Goal: Task Accomplishment & Management: Complete application form

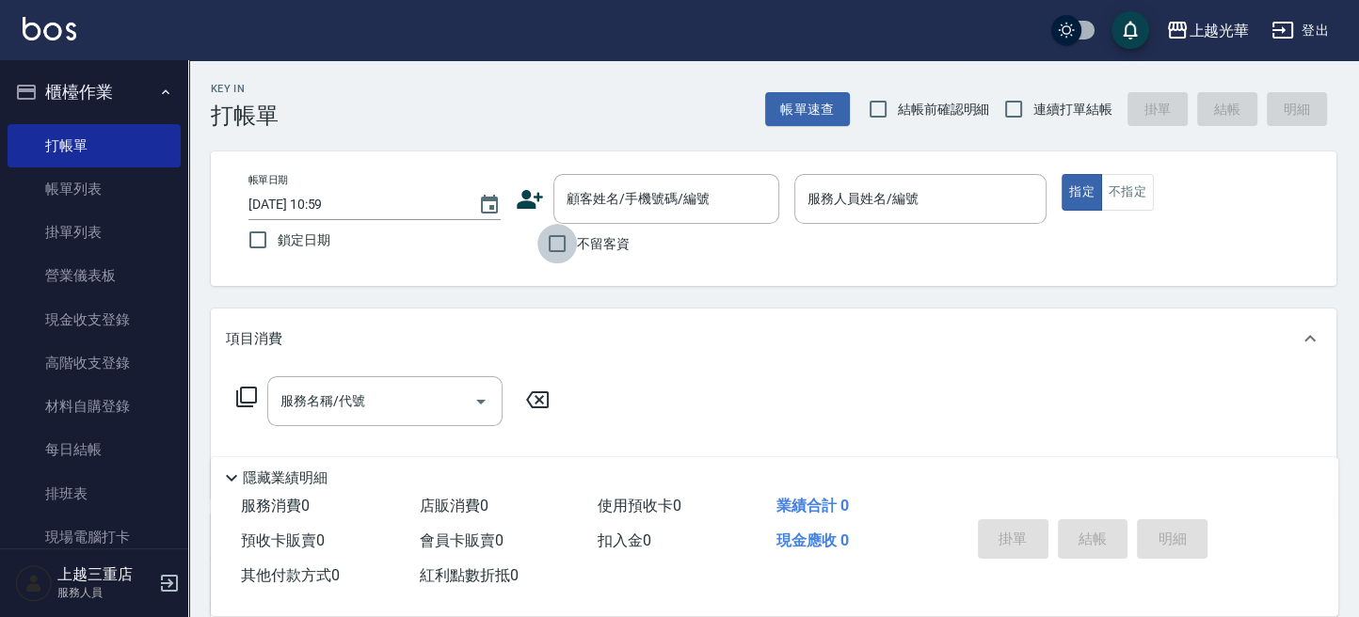
click at [563, 233] on input "不留客資" at bounding box center [557, 244] width 40 height 40
checkbox input "true"
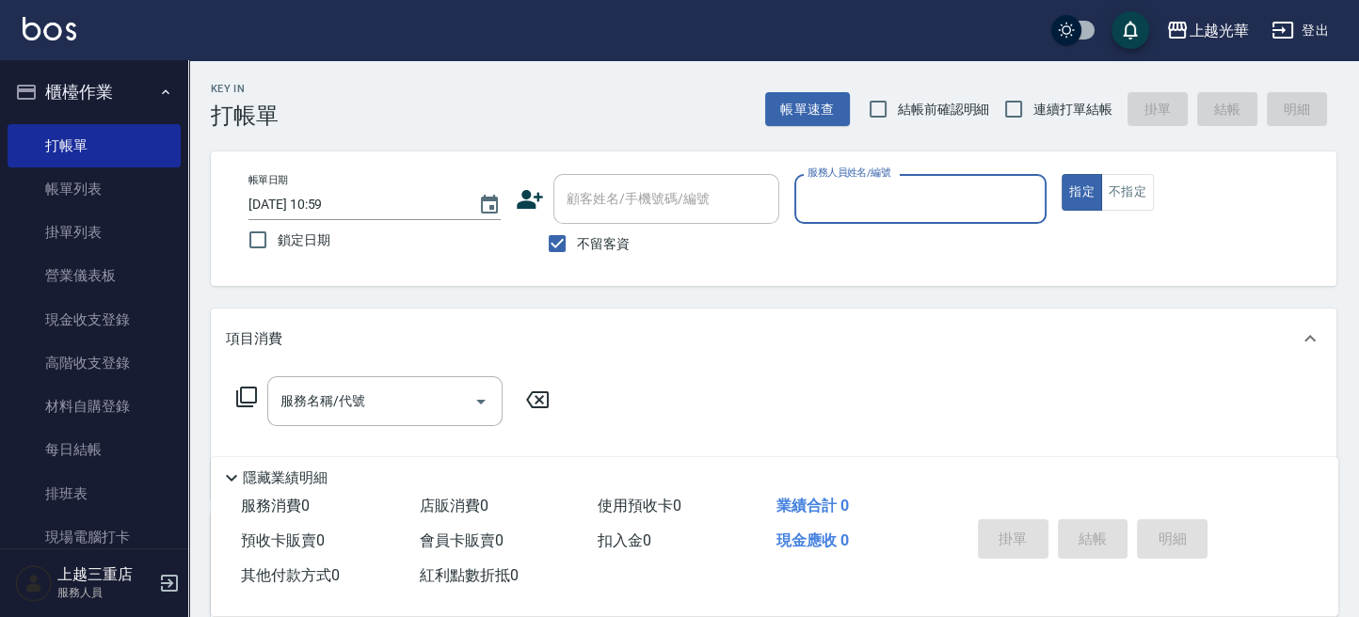
click at [937, 199] on input "服務人員姓名/編號" at bounding box center [920, 199] width 235 height 33
type input "冠華-5"
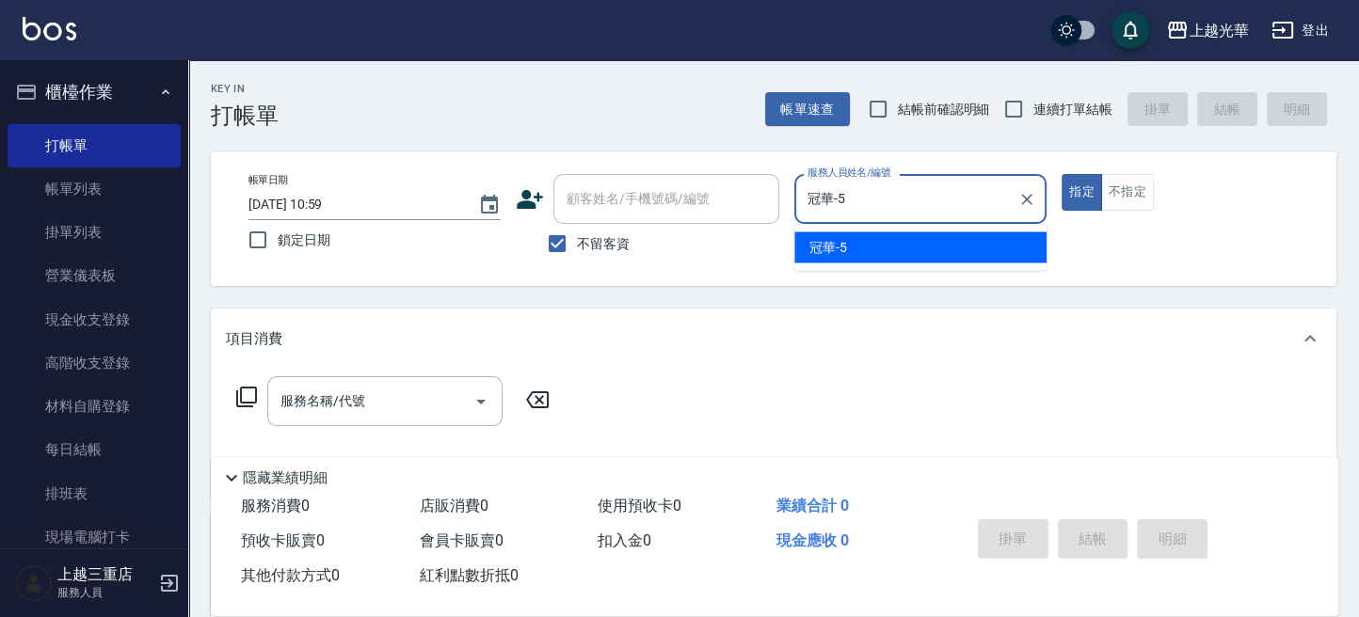
type button "true"
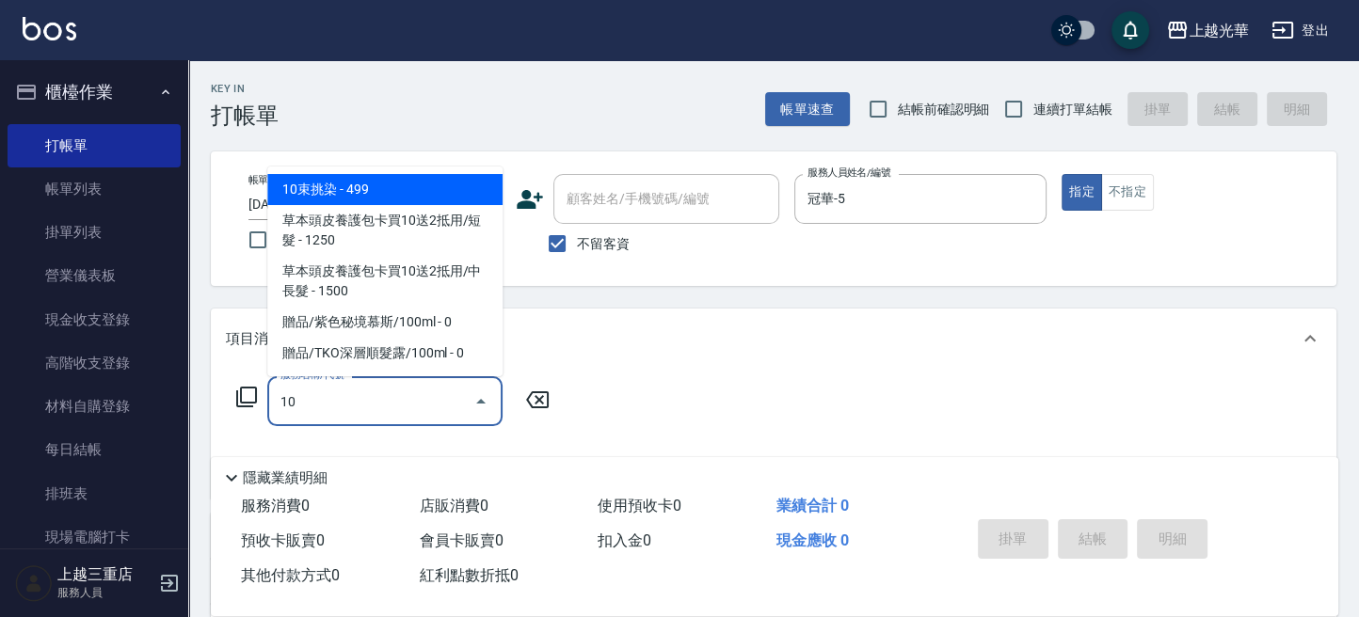
type input "1"
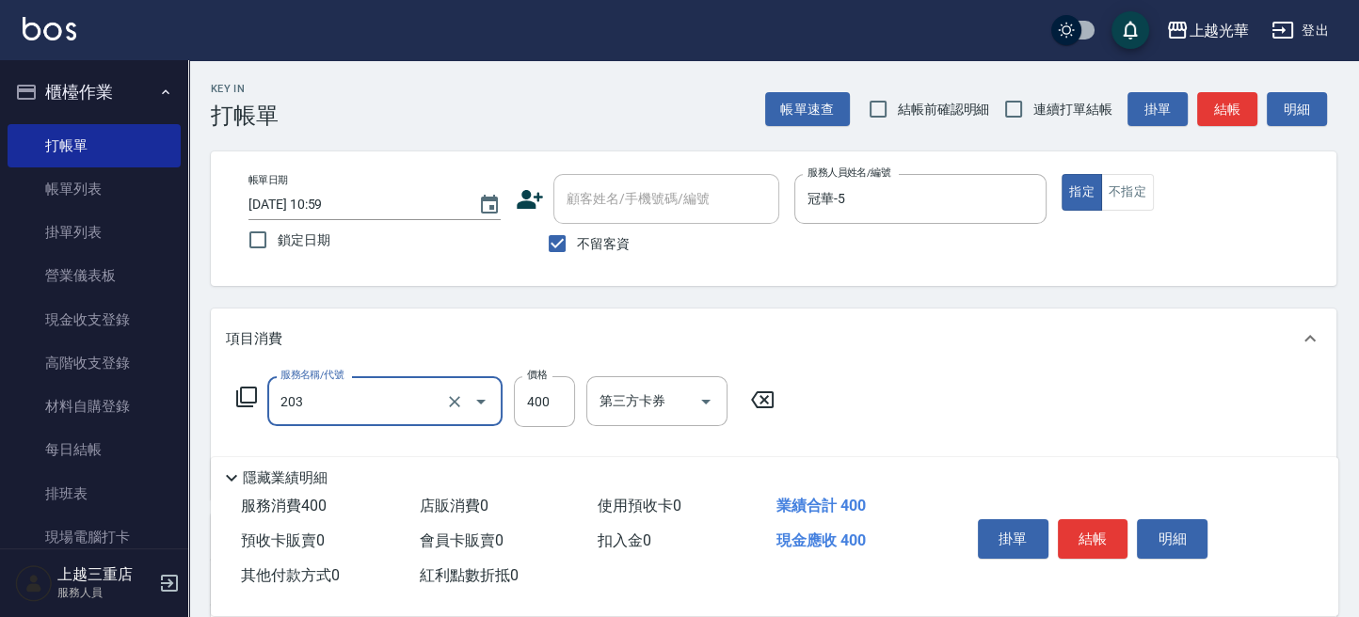
type input "指定單剪(203)"
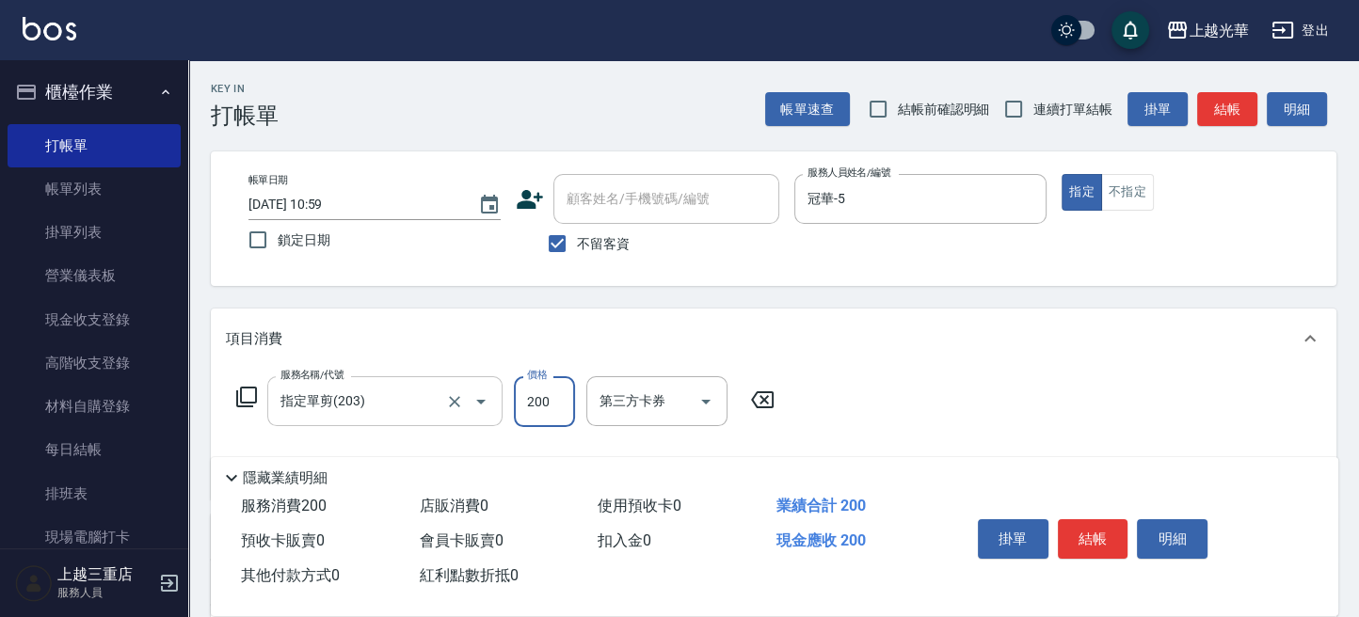
type input "200"
drag, startPoint x: 1227, startPoint y: 203, endPoint x: 1227, endPoint y: 175, distance: 28.2
click at [1227, 184] on div "指定 不指定" at bounding box center [1188, 192] width 252 height 37
click at [1226, 104] on button "結帳" at bounding box center [1227, 109] width 60 height 35
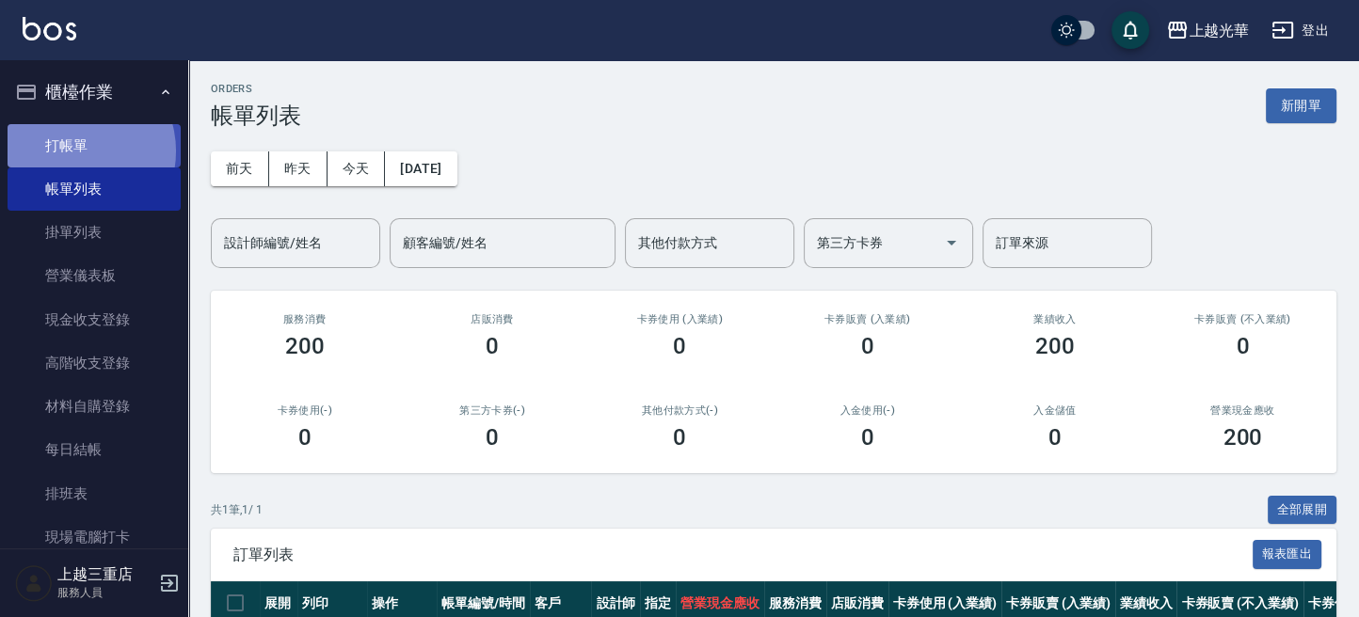
click at [75, 151] on link "打帳單" at bounding box center [94, 145] width 173 height 43
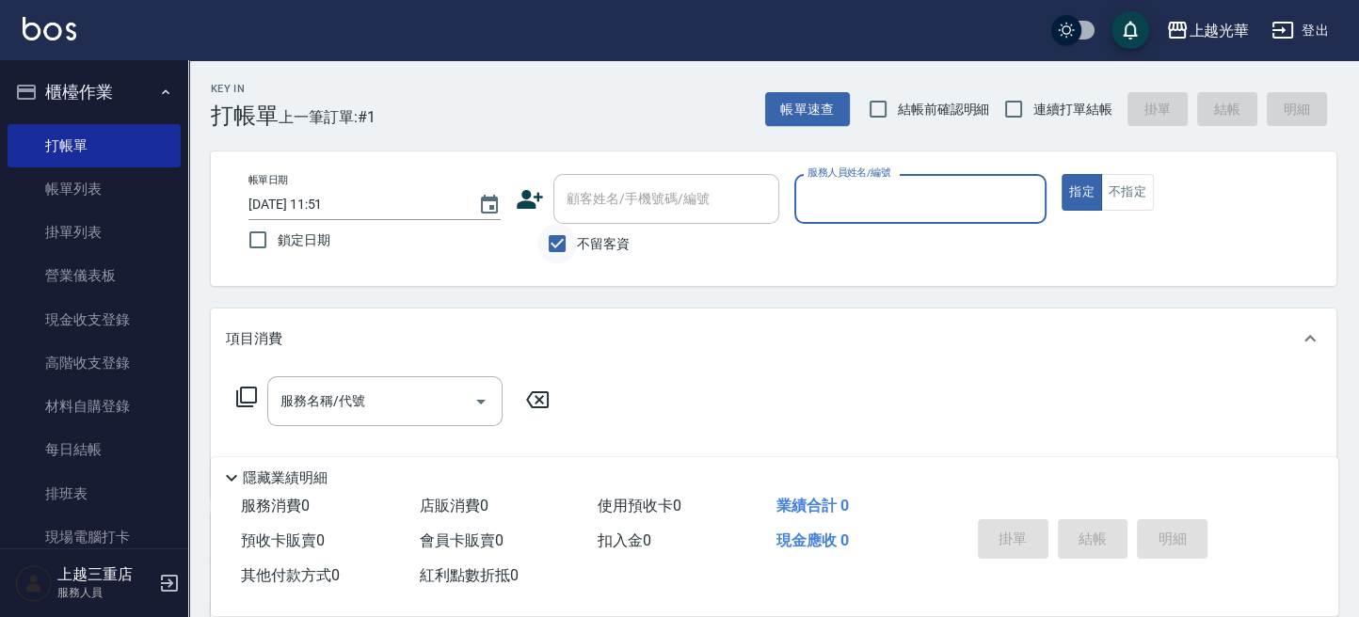
click at [562, 239] on input "不留客資" at bounding box center [557, 244] width 40 height 40
checkbox input "false"
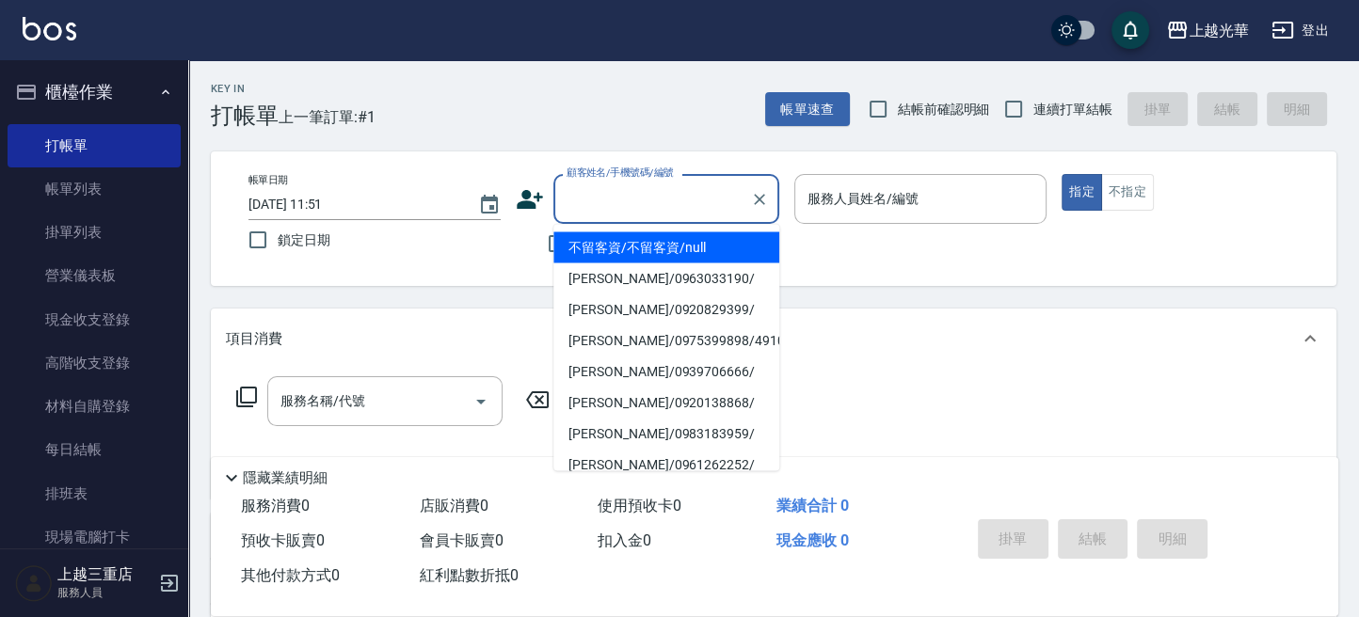
drag, startPoint x: 569, startPoint y: 212, endPoint x: 590, endPoint y: 211, distance: 20.7
click at [584, 213] on input "顧客姓名/手機號碼/編號" at bounding box center [652, 199] width 181 height 33
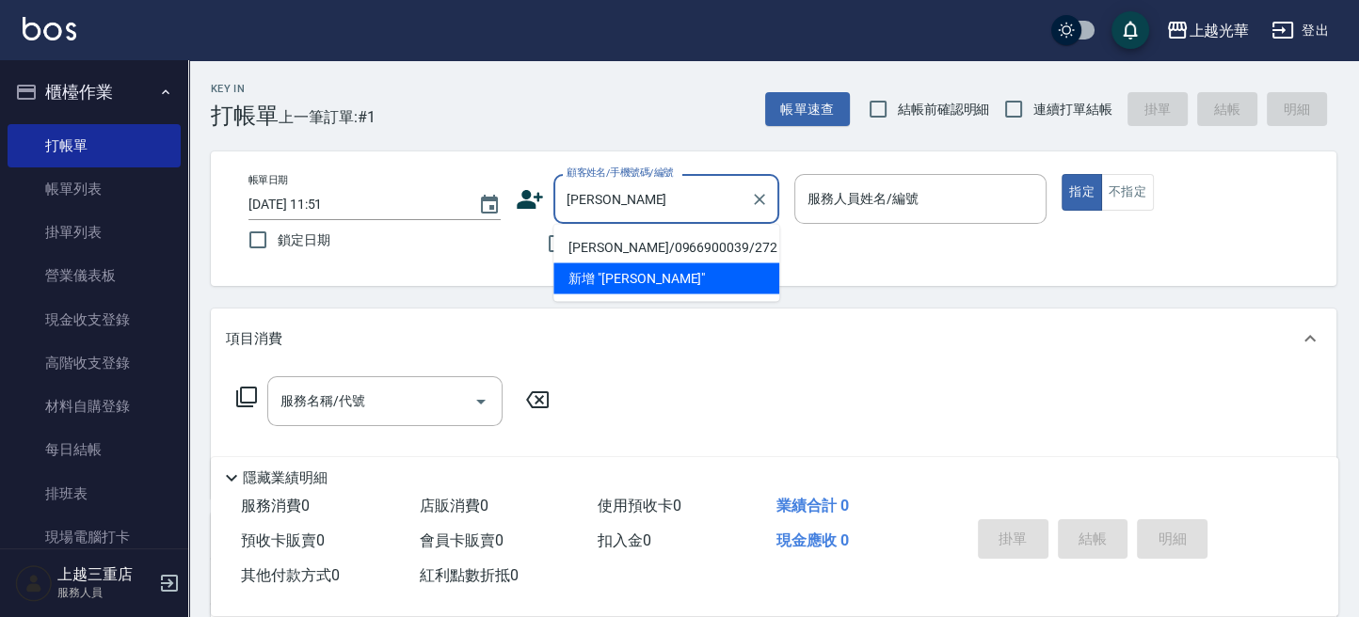
click at [635, 244] on li "[PERSON_NAME]/0966900039/272" at bounding box center [666, 247] width 226 height 31
type input "[PERSON_NAME]/0966900039/272"
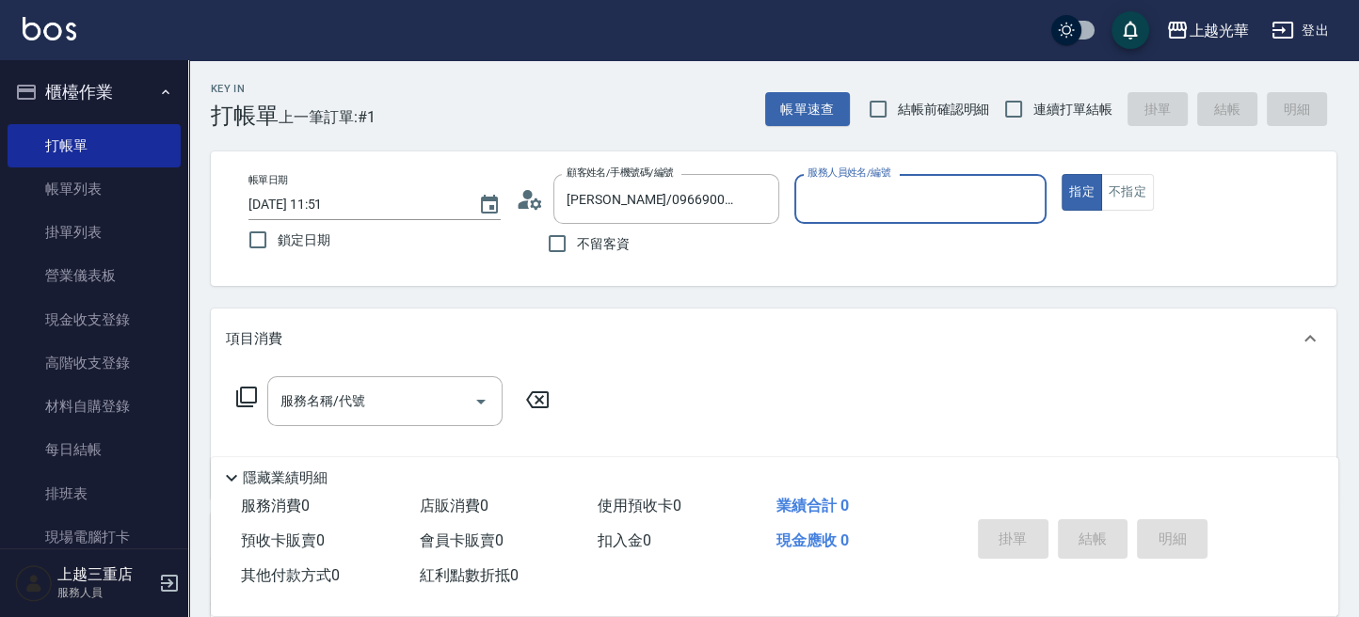
type input "喨喨-9"
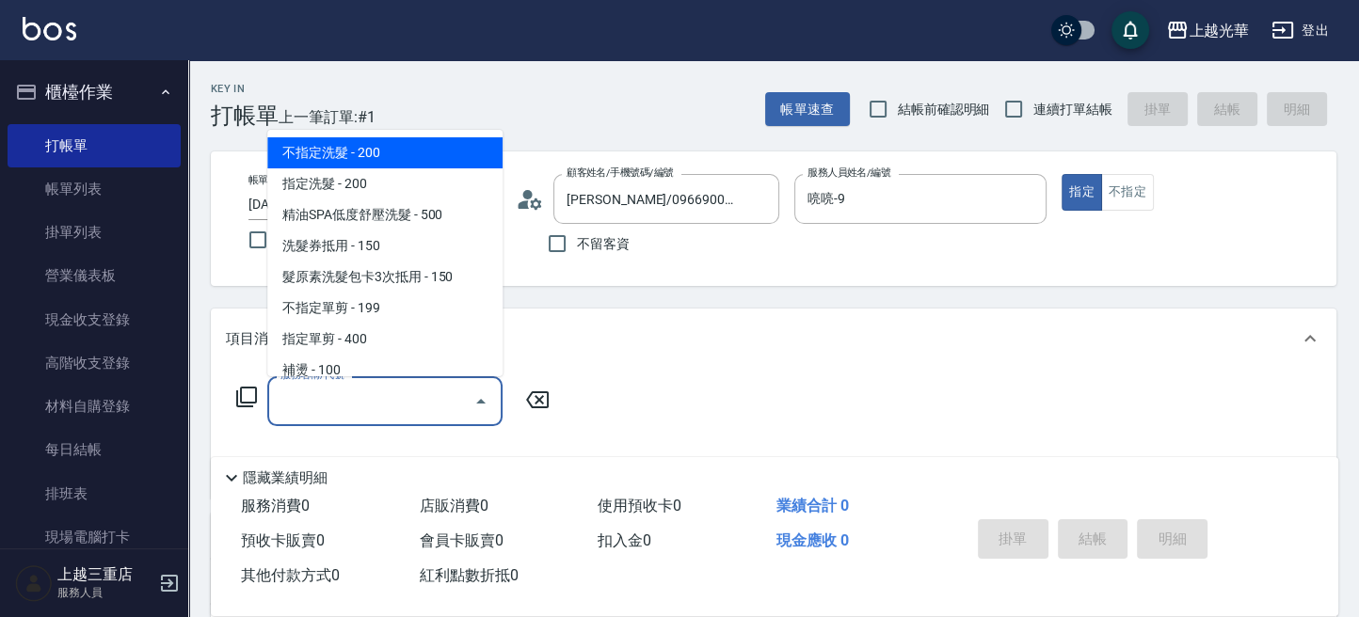
click at [394, 406] on input "服務名稱/代號" at bounding box center [371, 401] width 190 height 33
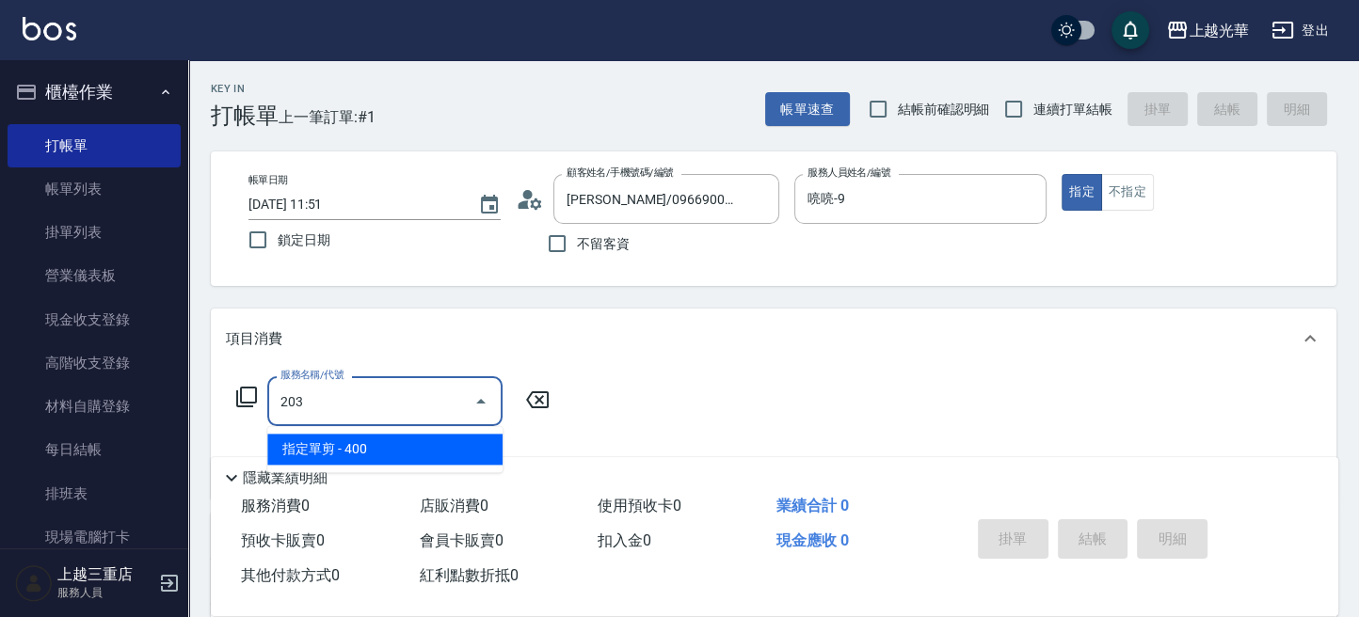
type input "指定單剪(203)"
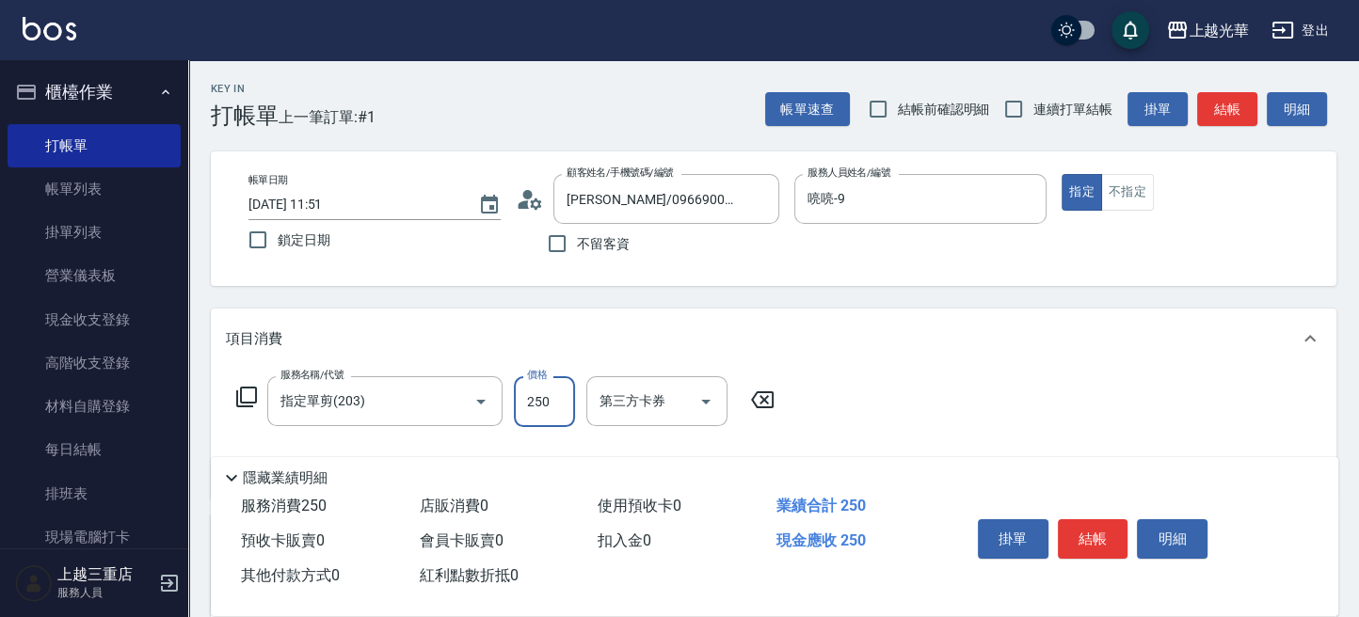
type input "250"
click at [1104, 531] on button "結帳" at bounding box center [1093, 539] width 71 height 40
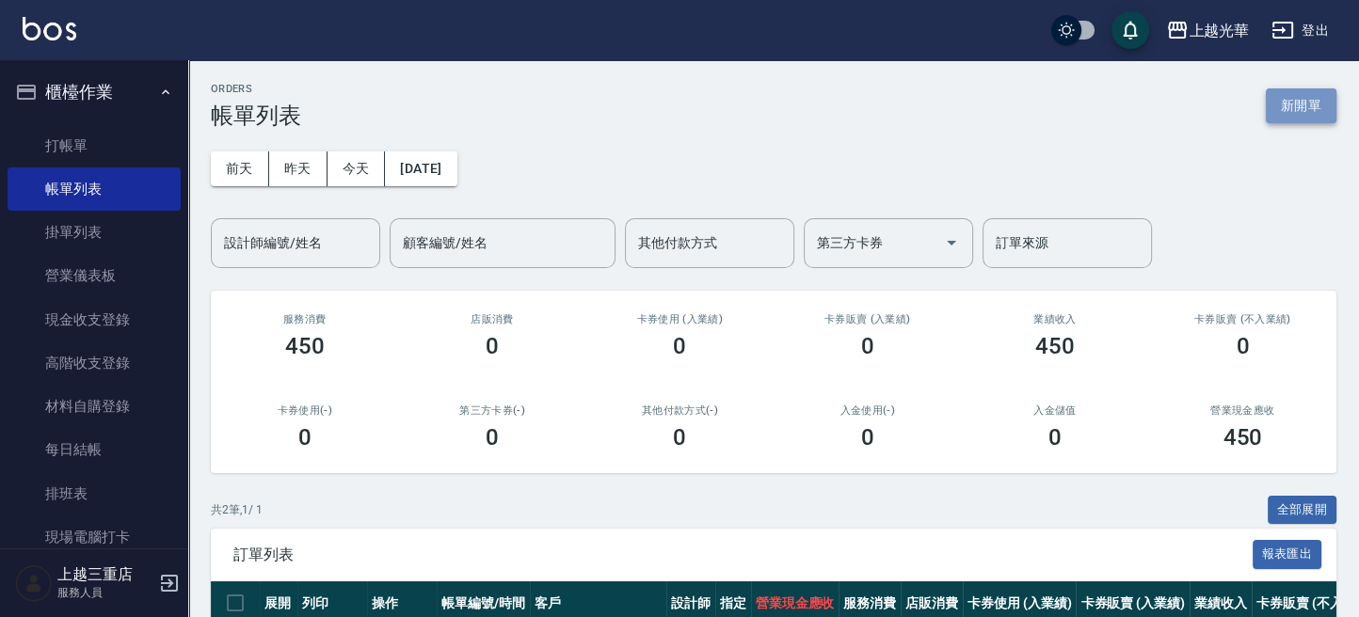
click at [1301, 100] on button "新開單" at bounding box center [1301, 105] width 71 height 35
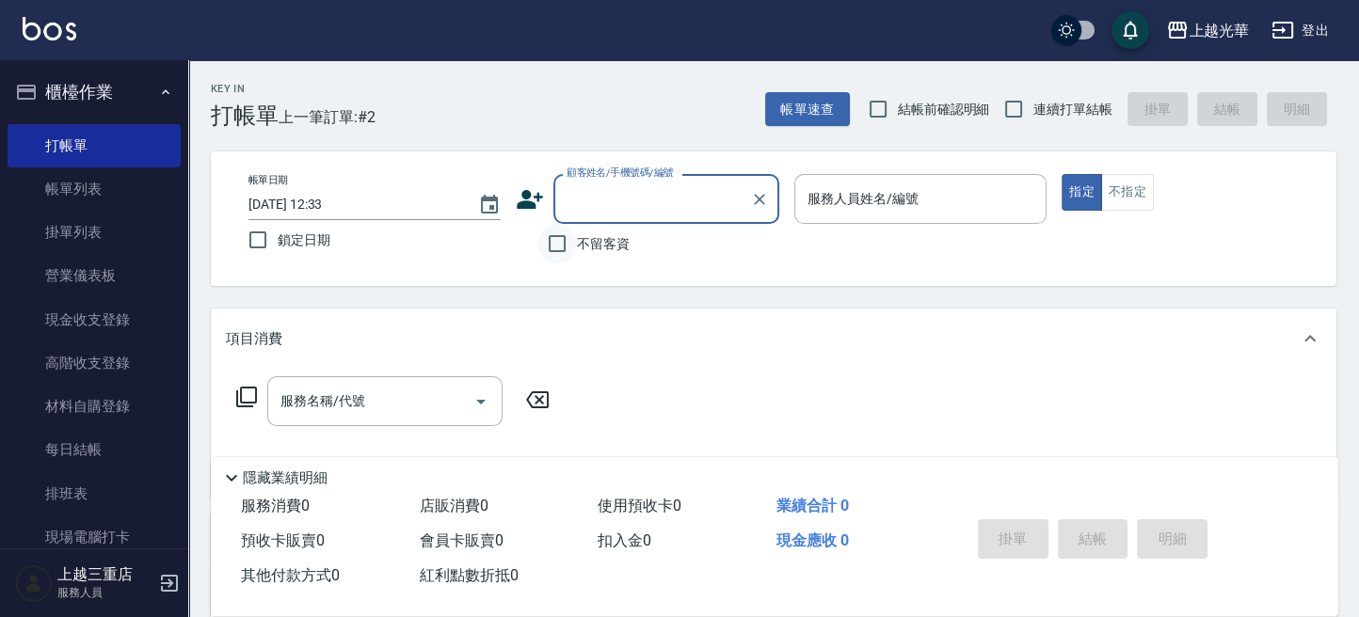
click at [551, 259] on input "不留客資" at bounding box center [557, 244] width 40 height 40
checkbox input "true"
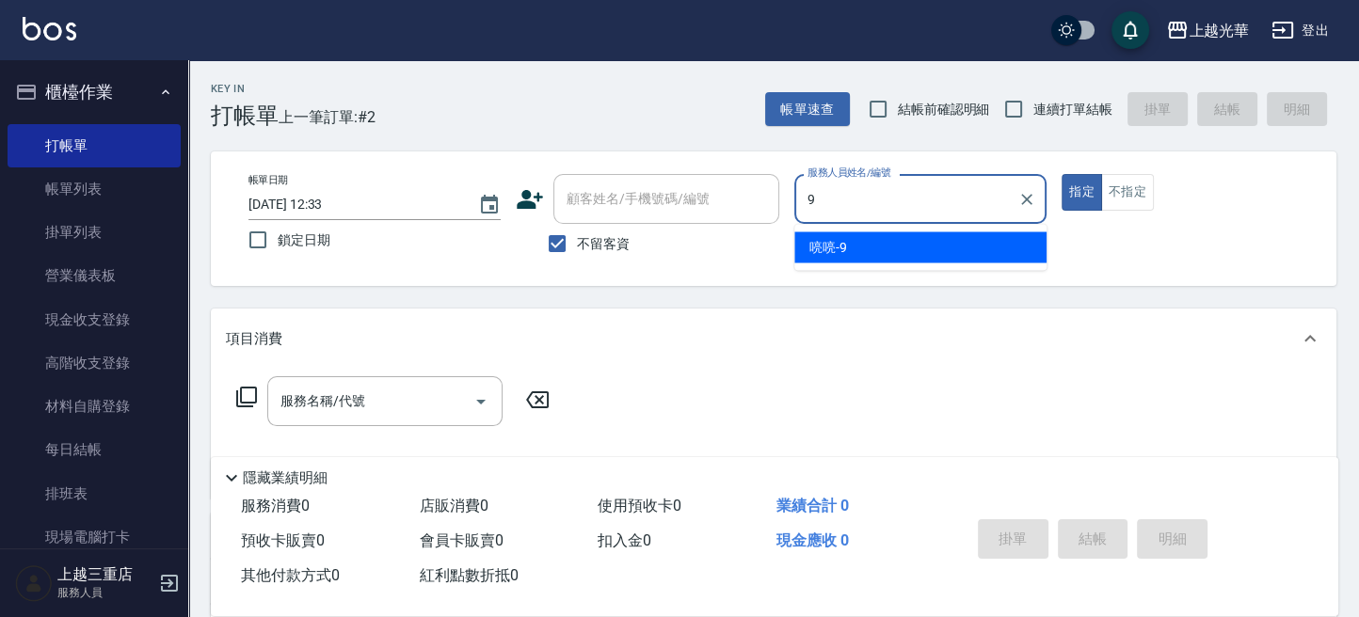
type input "喨喨-9"
type button "true"
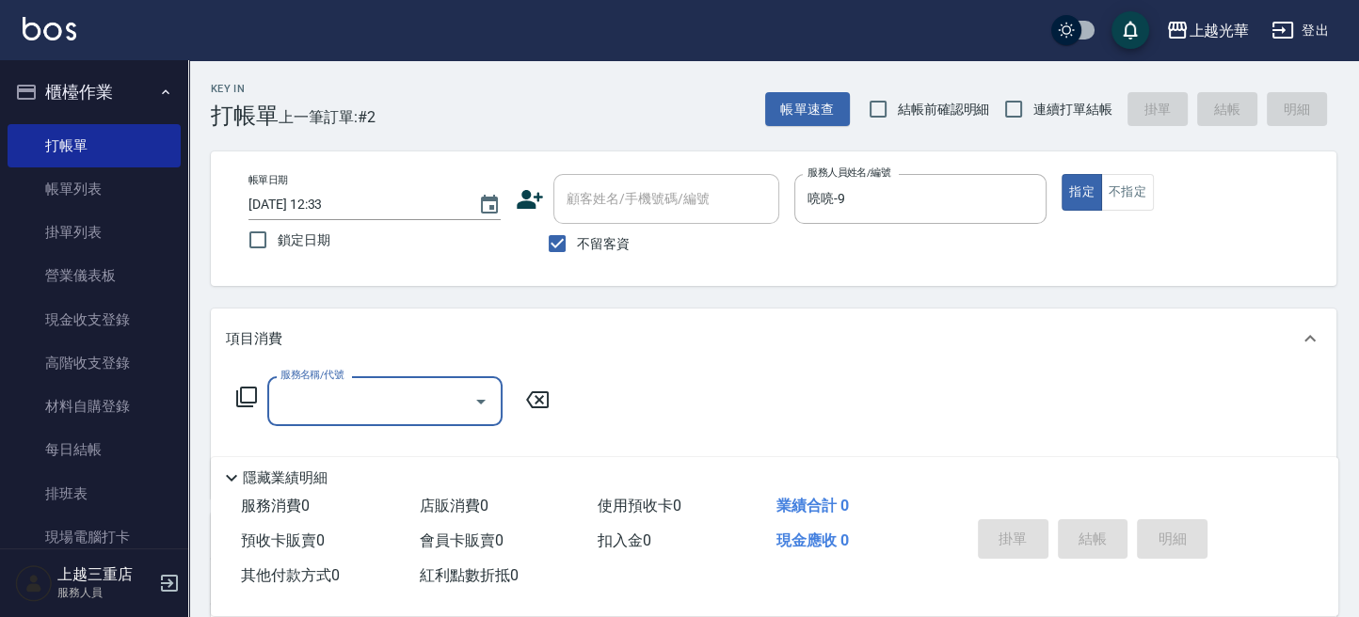
drag, startPoint x: 1109, startPoint y: 200, endPoint x: 1047, endPoint y: 218, distance: 64.9
click at [1102, 200] on button "不指定" at bounding box center [1127, 192] width 53 height 37
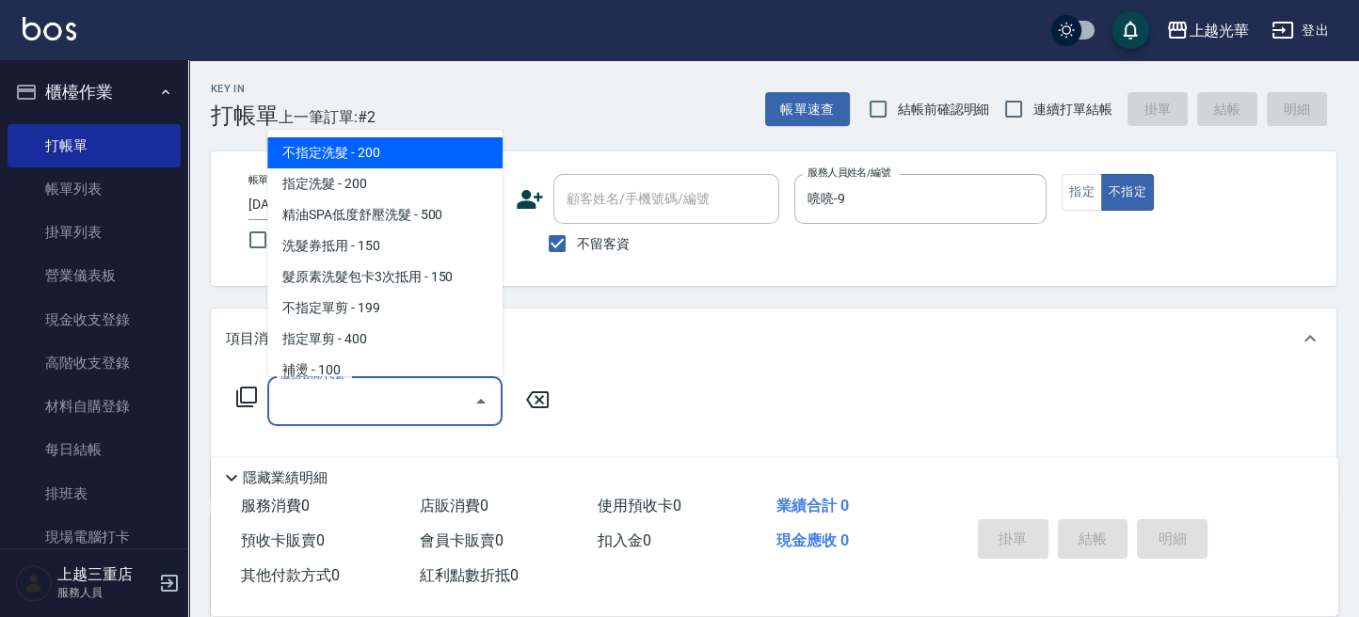
drag, startPoint x: 379, startPoint y: 401, endPoint x: 478, endPoint y: 212, distance: 213.4
click at [385, 367] on body "上越光華 登出 櫃檯作業 打帳單 帳單列表 掛單列表 營業儀表板 現金收支登錄 高階收支登錄 材料自購登錄 每日結帳 排班表 現場電腦打卡 預約管理 預約管理…" at bounding box center [679, 436] width 1359 height 872
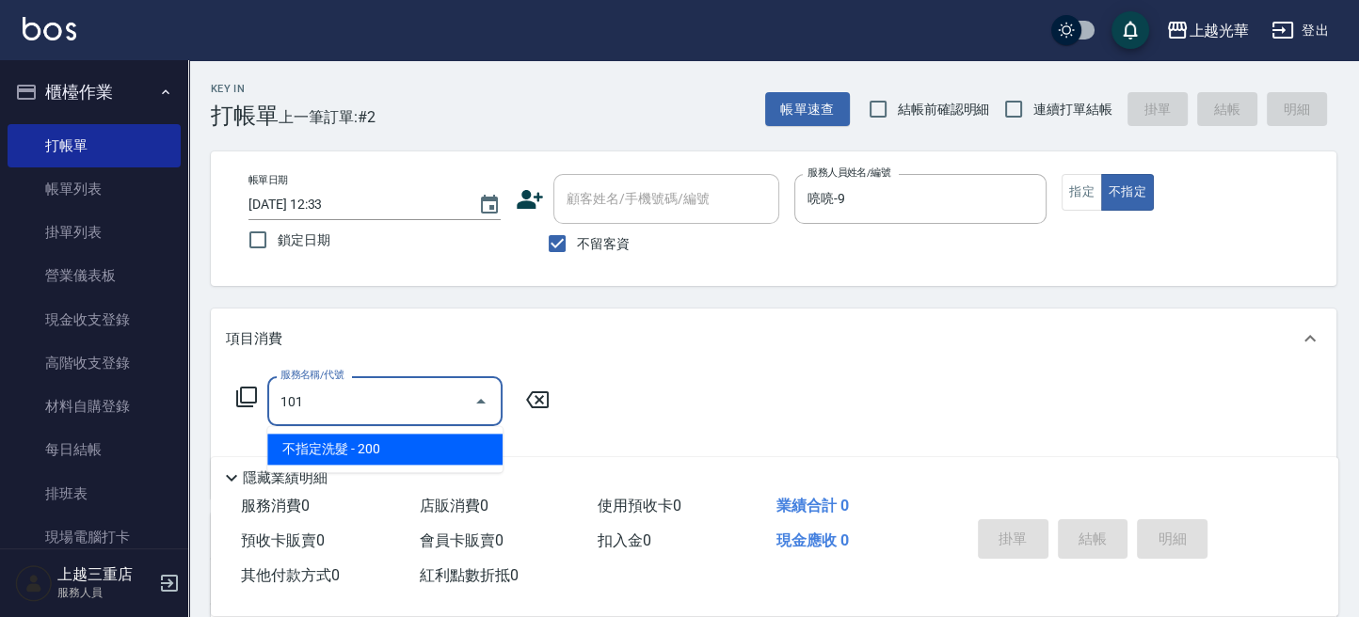
type input "不指定洗髮(101)"
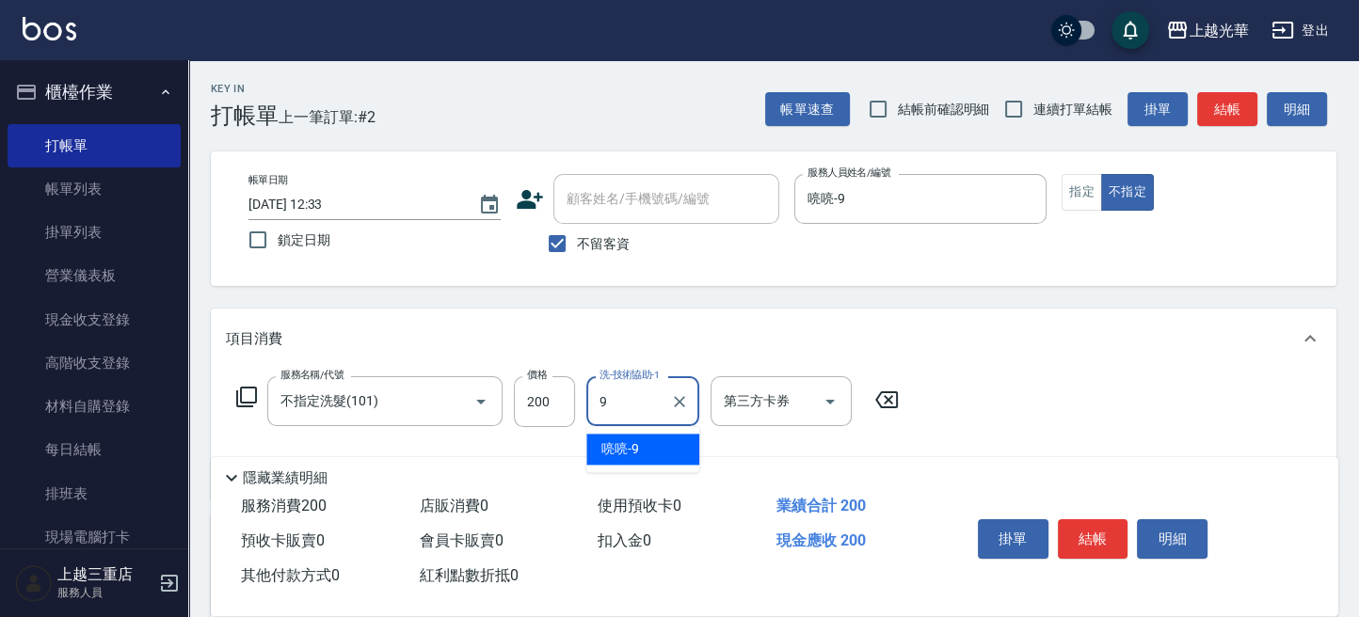
type input "喨喨-9"
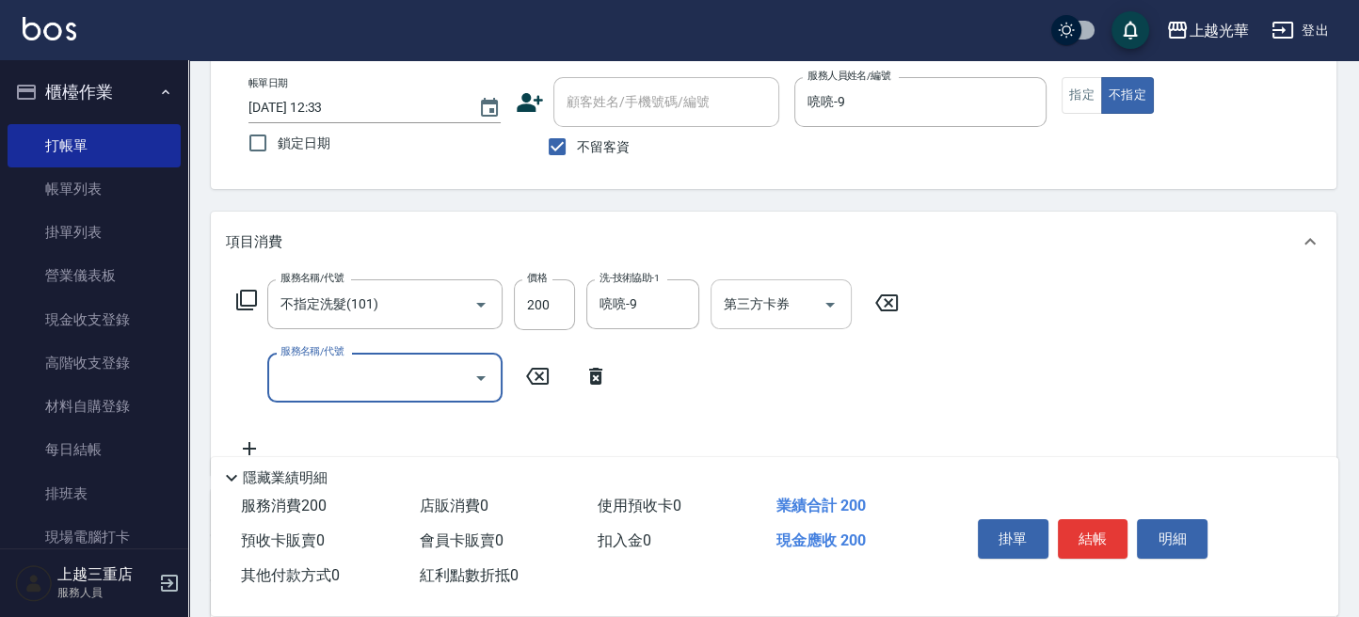
scroll to position [125, 0]
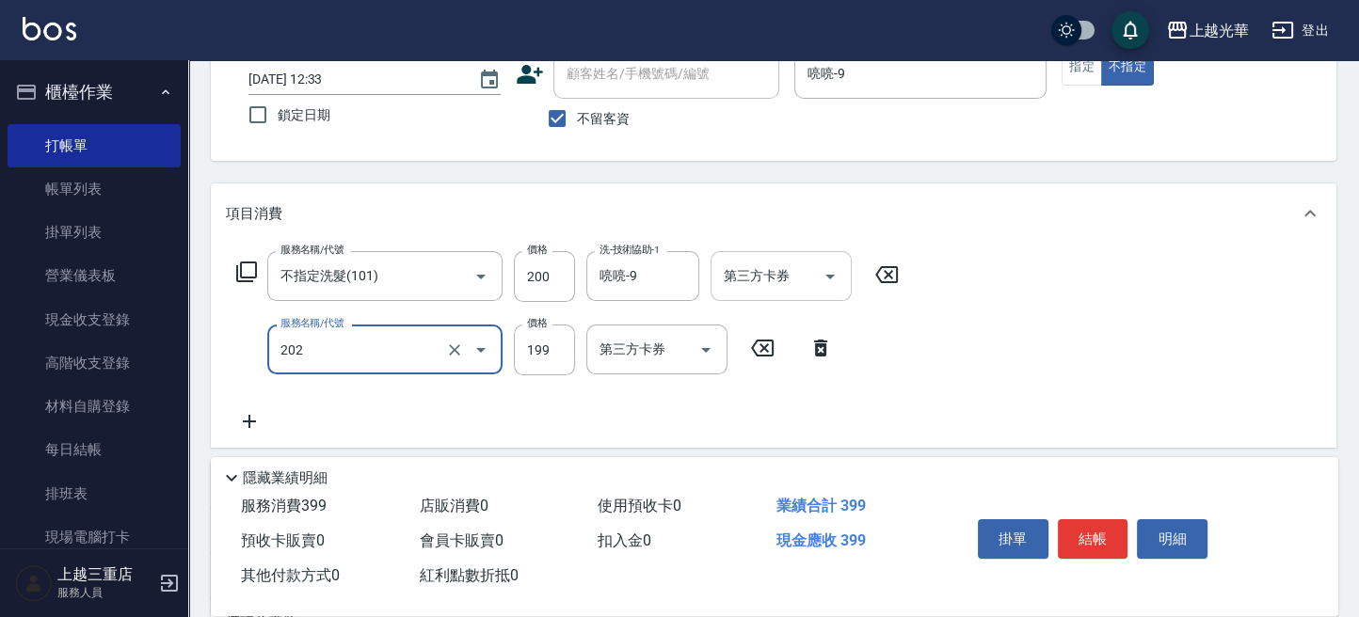
type input "不指定單剪(202)"
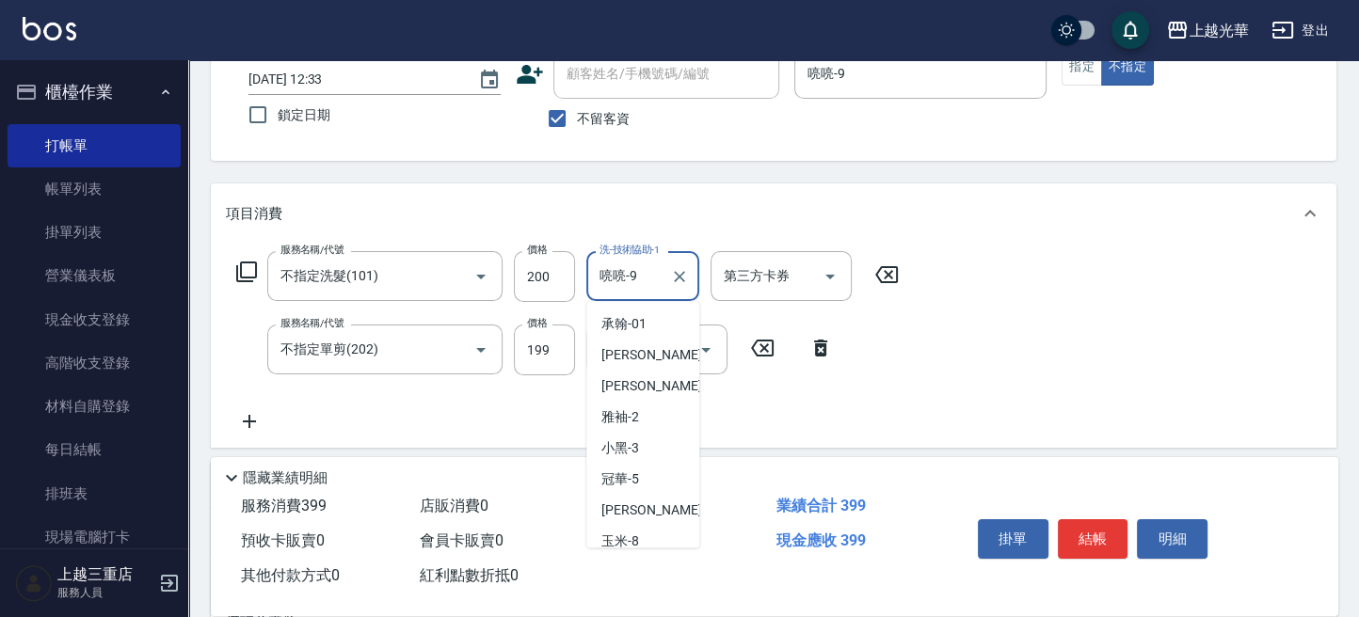
click at [636, 268] on input "喨喨-9" at bounding box center [629, 276] width 68 height 33
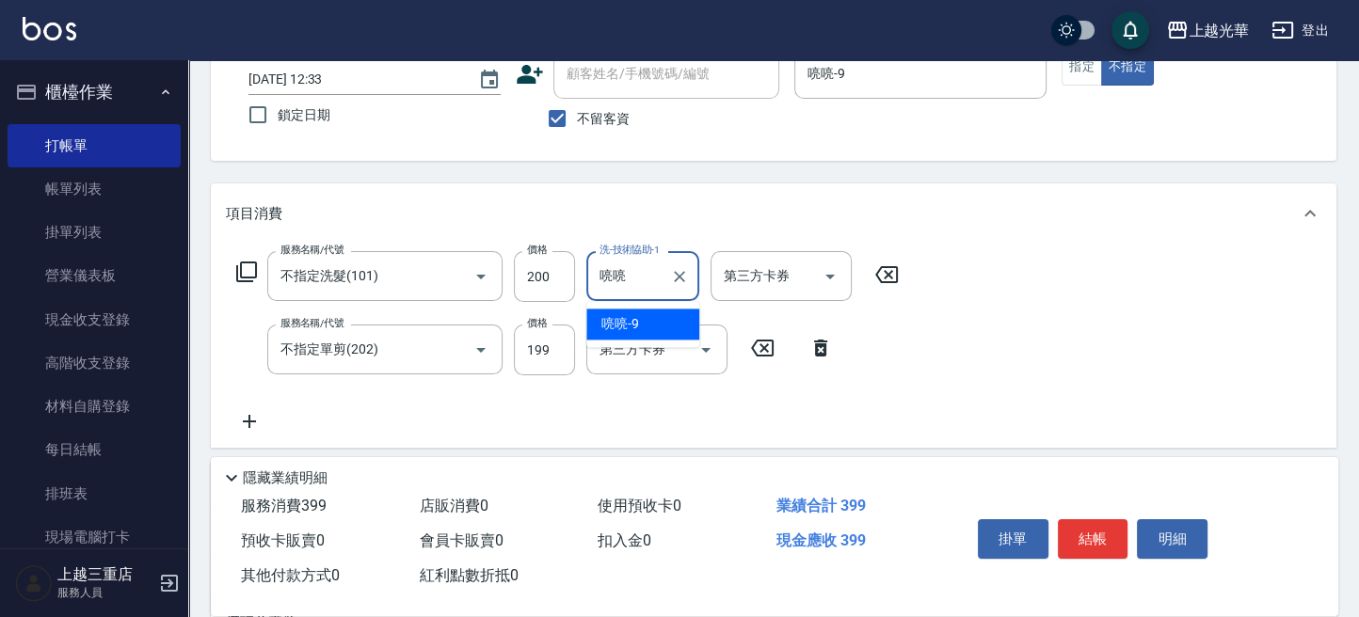
type input "喨"
type input "[PERSON_NAME]-16"
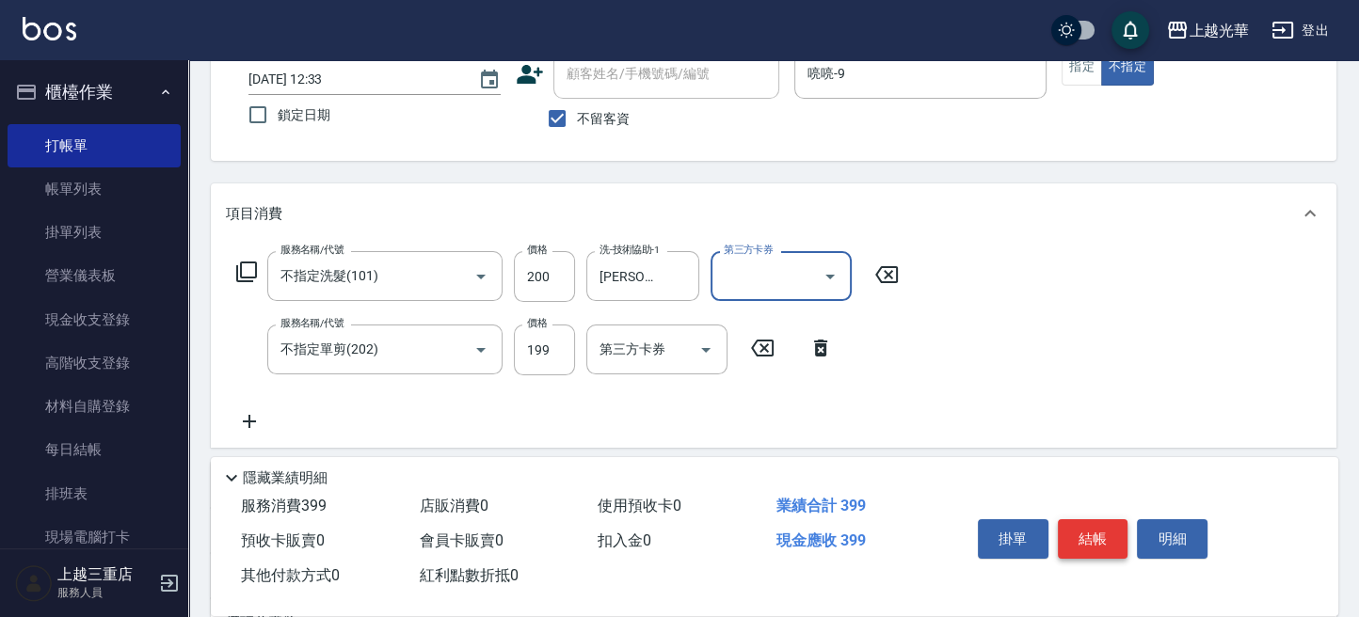
click at [1095, 541] on button "結帳" at bounding box center [1093, 539] width 71 height 40
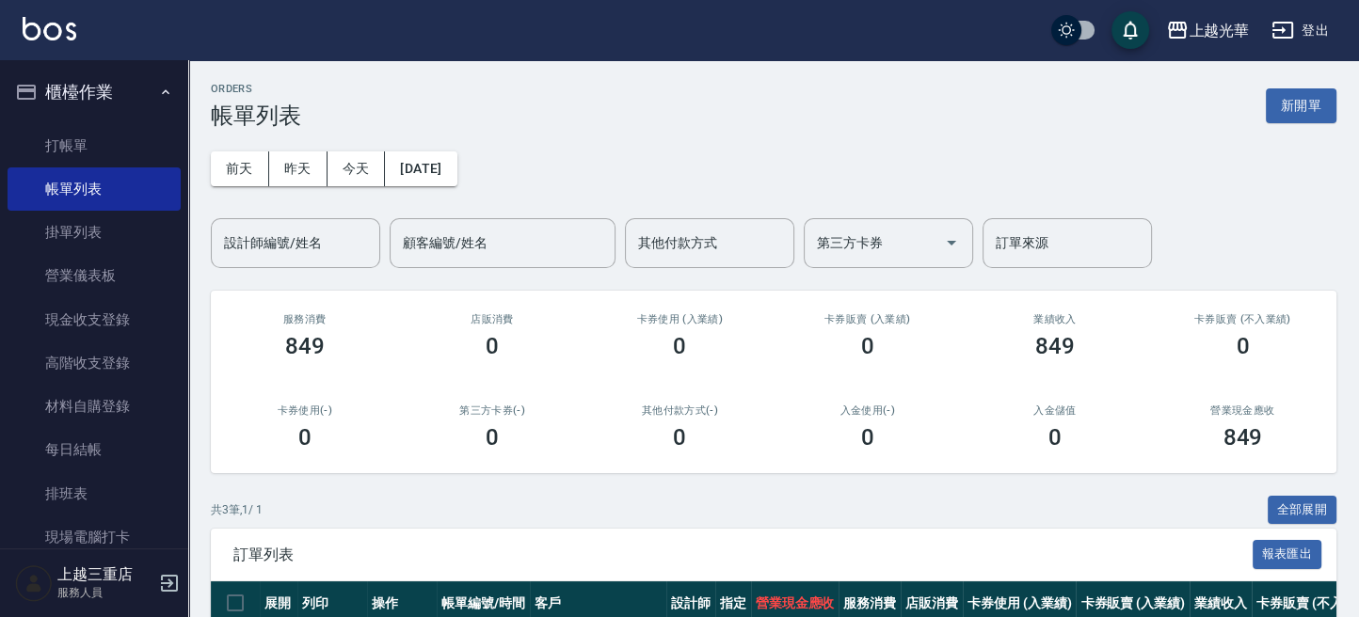
click at [1321, 81] on div "ORDERS 帳單列表 新開單 [DATE] [DATE] [DATE] [DATE] 設計師編號/姓名 設計師編號/姓名 顧客編號/姓名 顧客編號/姓名 其…" at bounding box center [773, 447] width 1171 height 775
click at [1310, 105] on button "新開單" at bounding box center [1301, 105] width 71 height 35
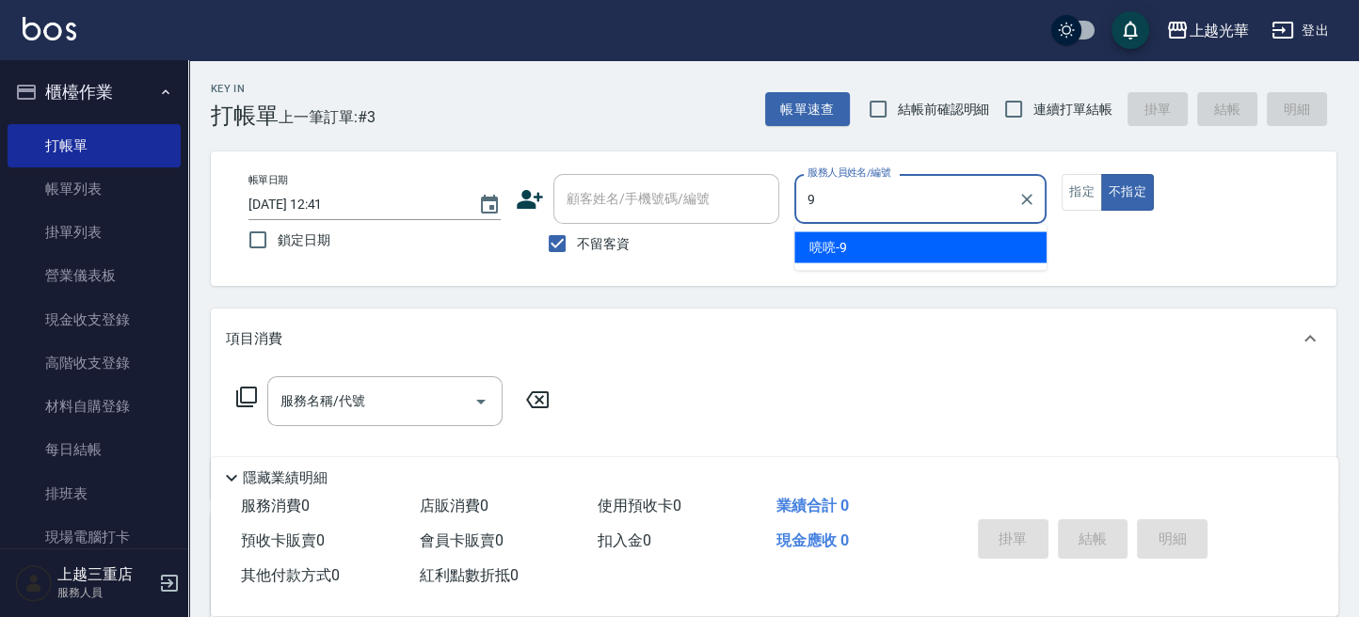
type input "喨喨-9"
type button "false"
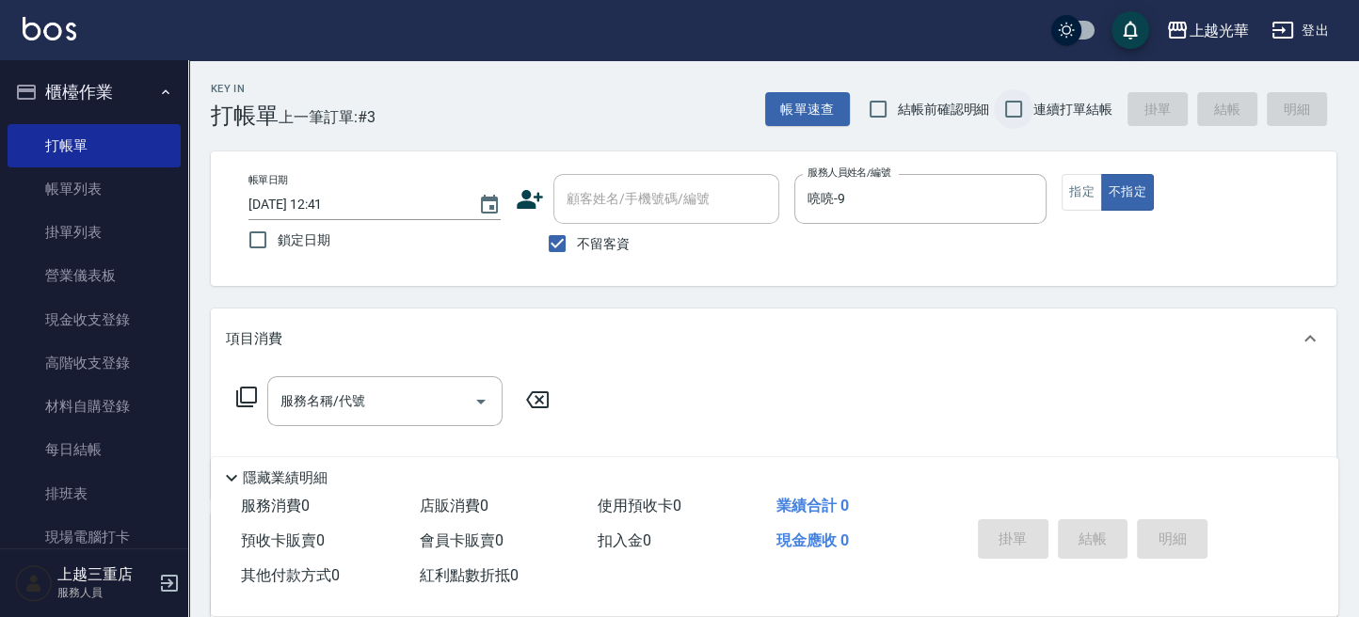
click at [1012, 108] on input "連續打單結帳" at bounding box center [1014, 109] width 40 height 40
checkbox input "true"
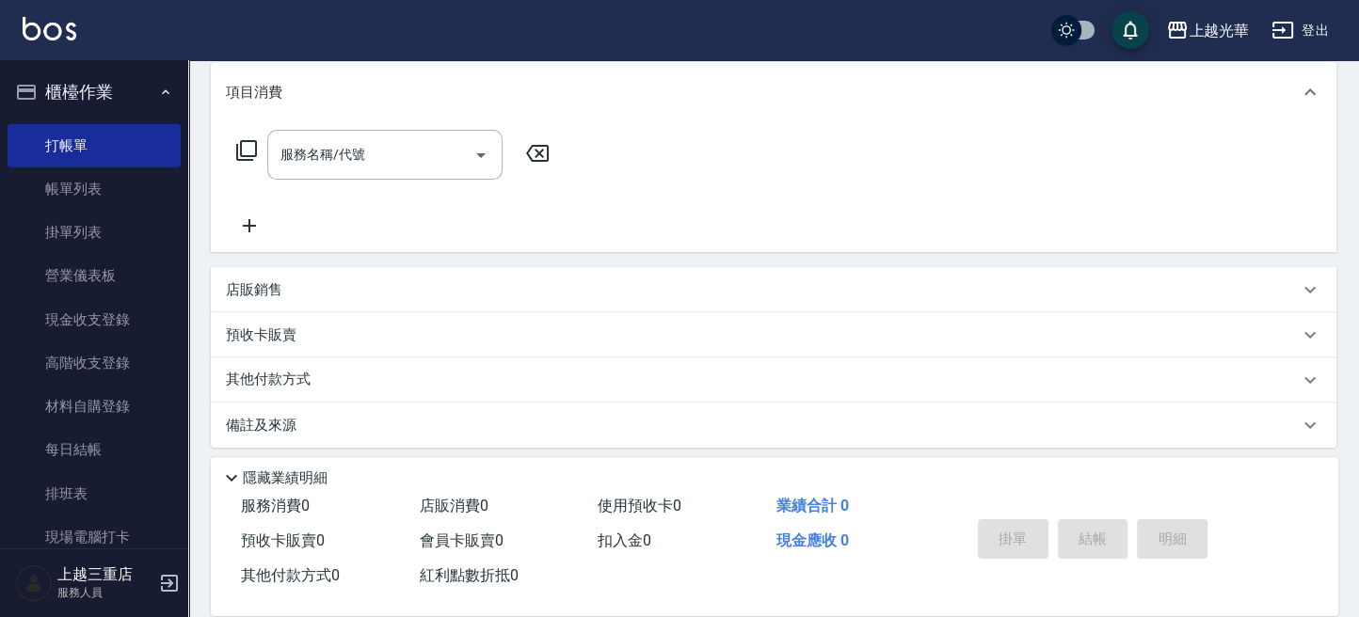
scroll to position [250, 0]
drag, startPoint x: 383, startPoint y: 133, endPoint x: 431, endPoint y: 136, distance: 48.1
click at [382, 133] on div "服務名稱/代號" at bounding box center [384, 151] width 235 height 50
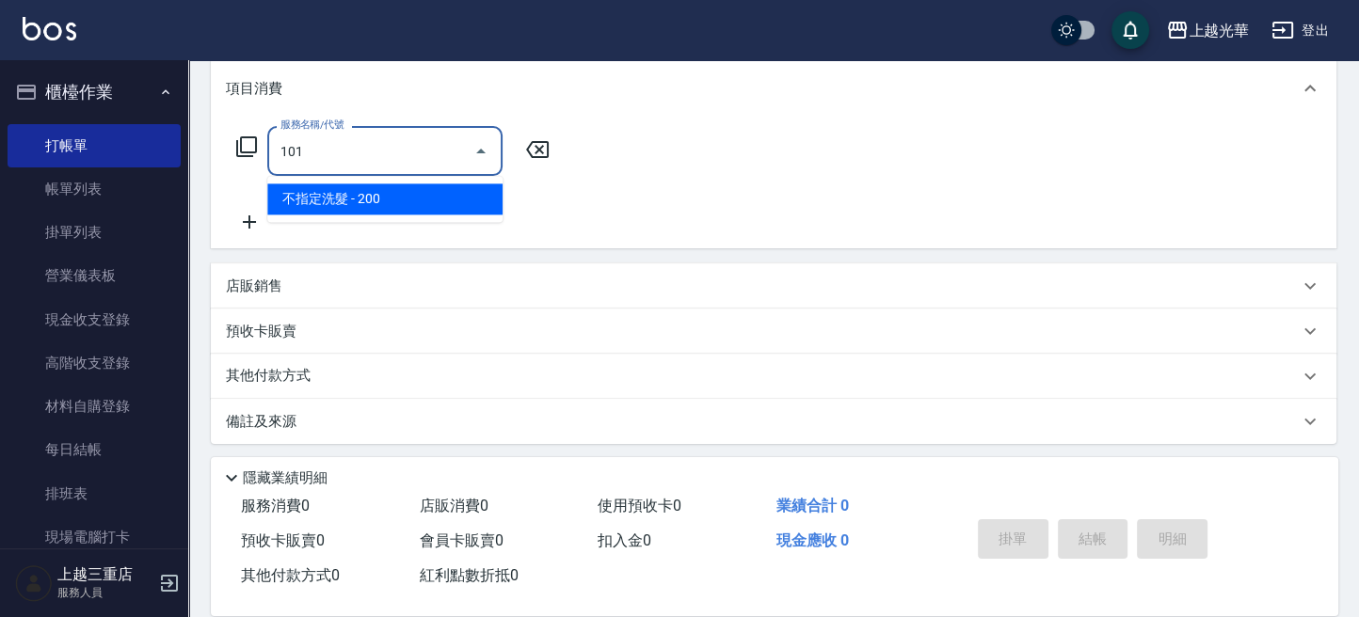
type input "不指定洗髮(101)"
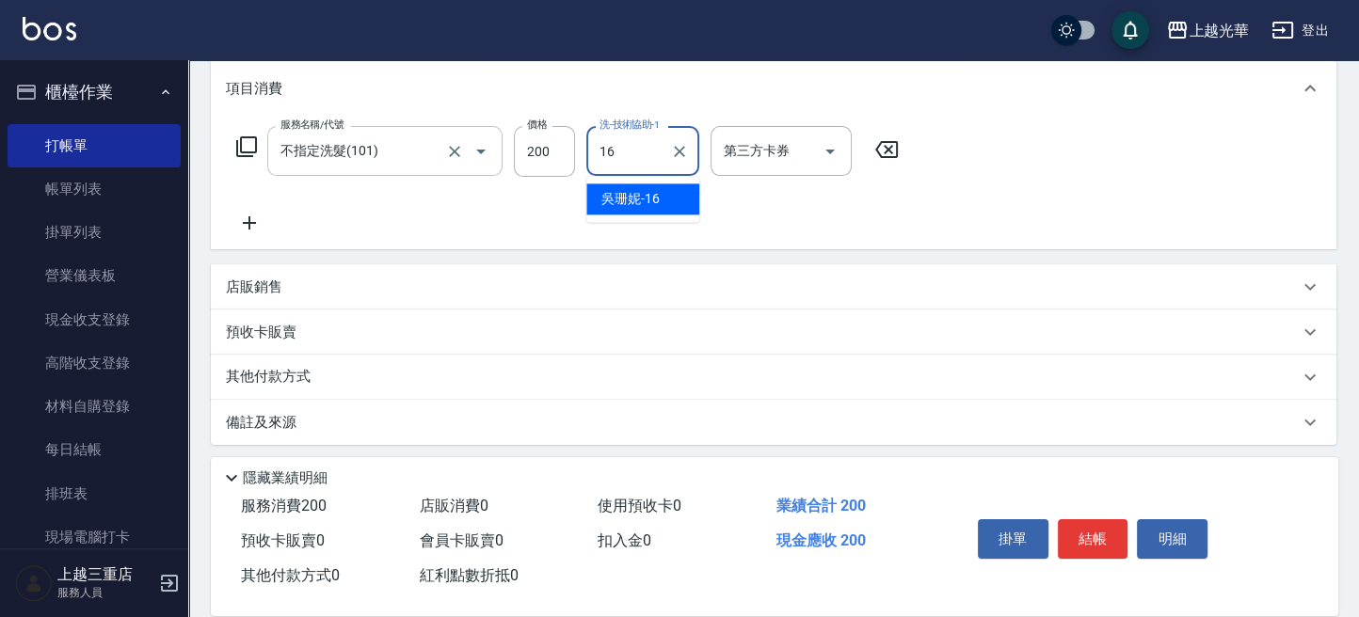
type input "[PERSON_NAME]-16"
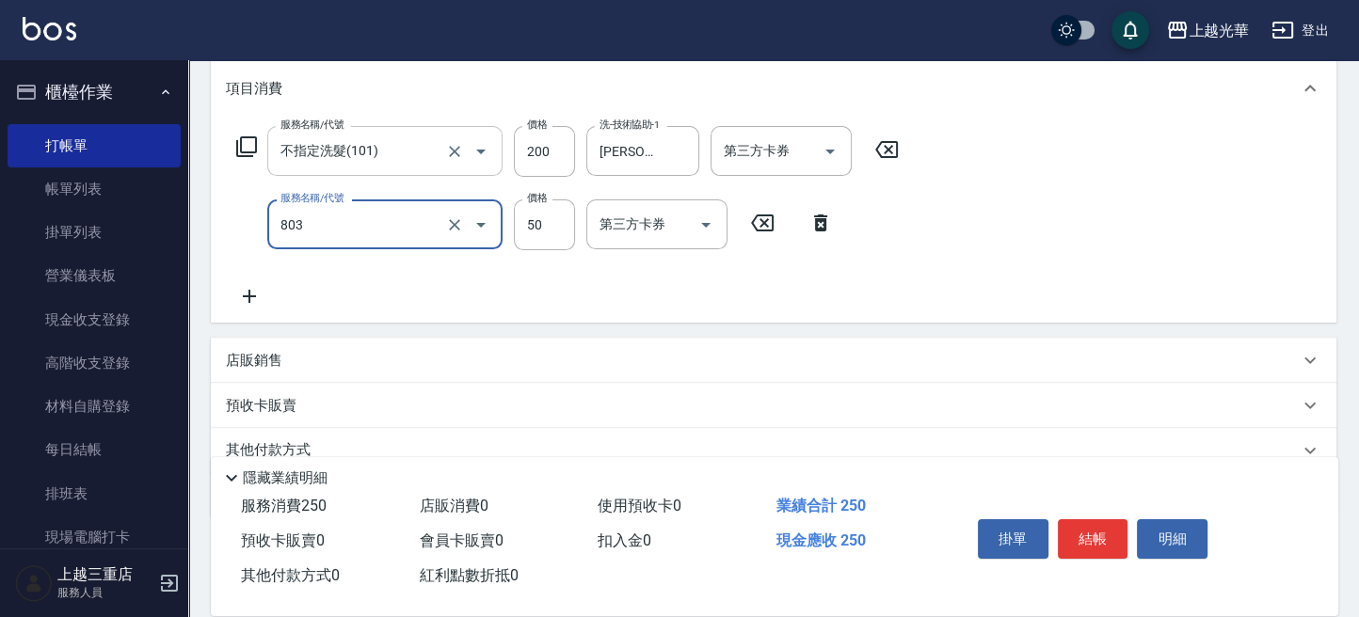
type input "吹捲/夾直/電棒/玉米鬚/青捲(803)"
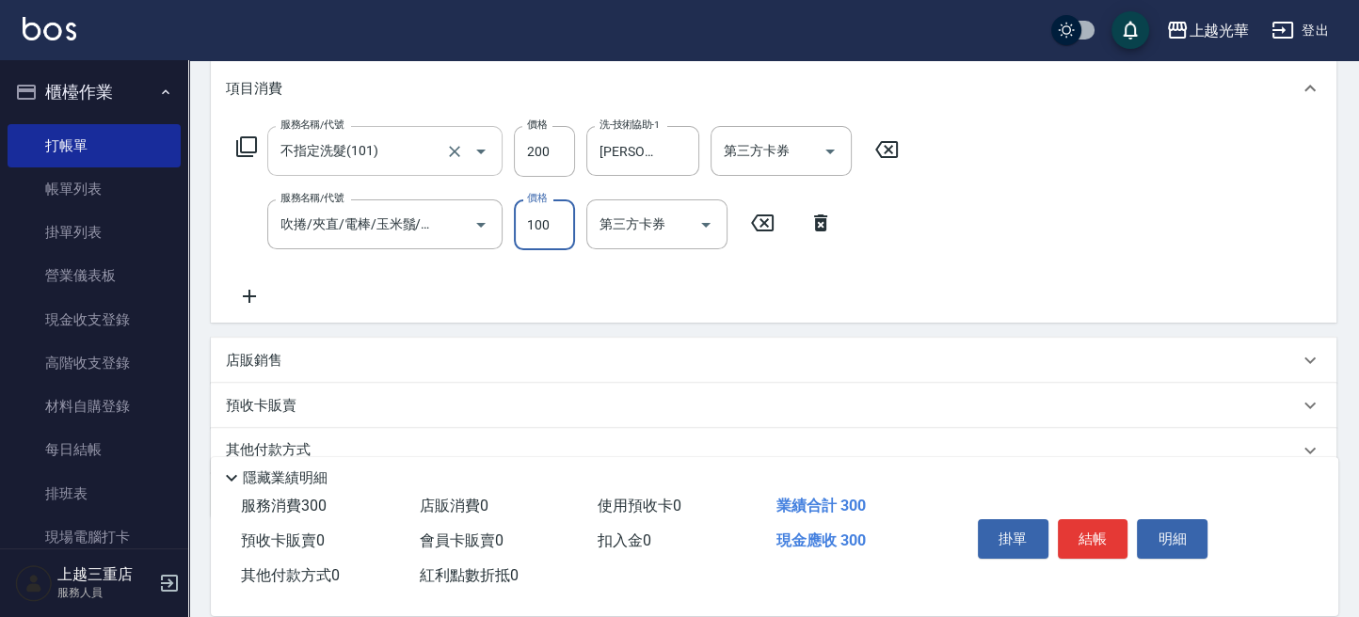
type input "100"
click at [557, 159] on input "200" at bounding box center [544, 151] width 61 height 51
type input "300"
click at [1095, 557] on div "掛單 結帳 明細" at bounding box center [1093, 541] width 246 height 59
click at [1094, 541] on button "結帳" at bounding box center [1093, 539] width 71 height 40
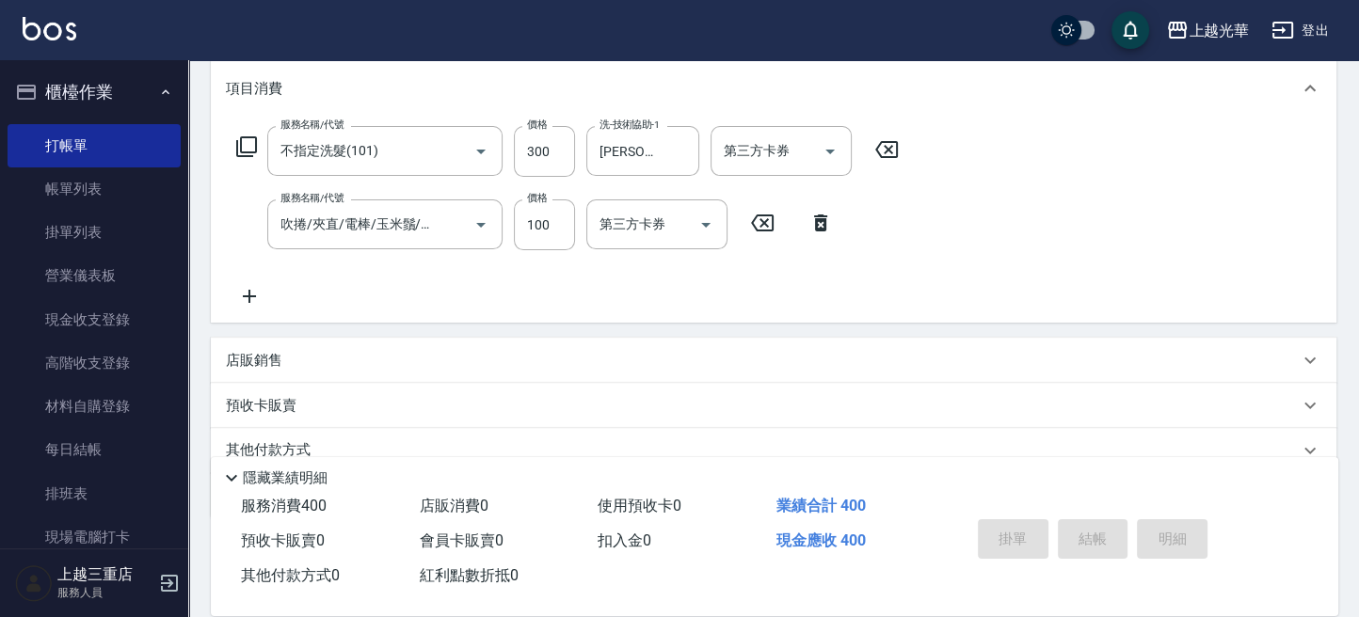
type input "[DATE] 12:42"
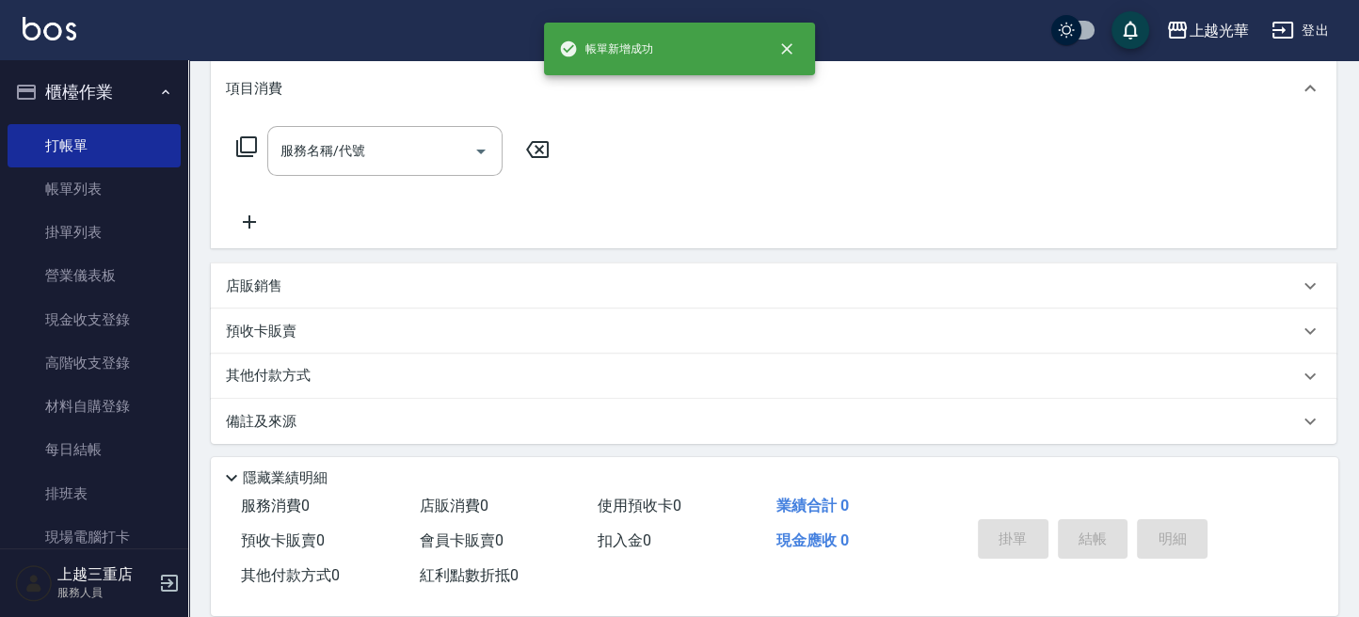
scroll to position [0, 0]
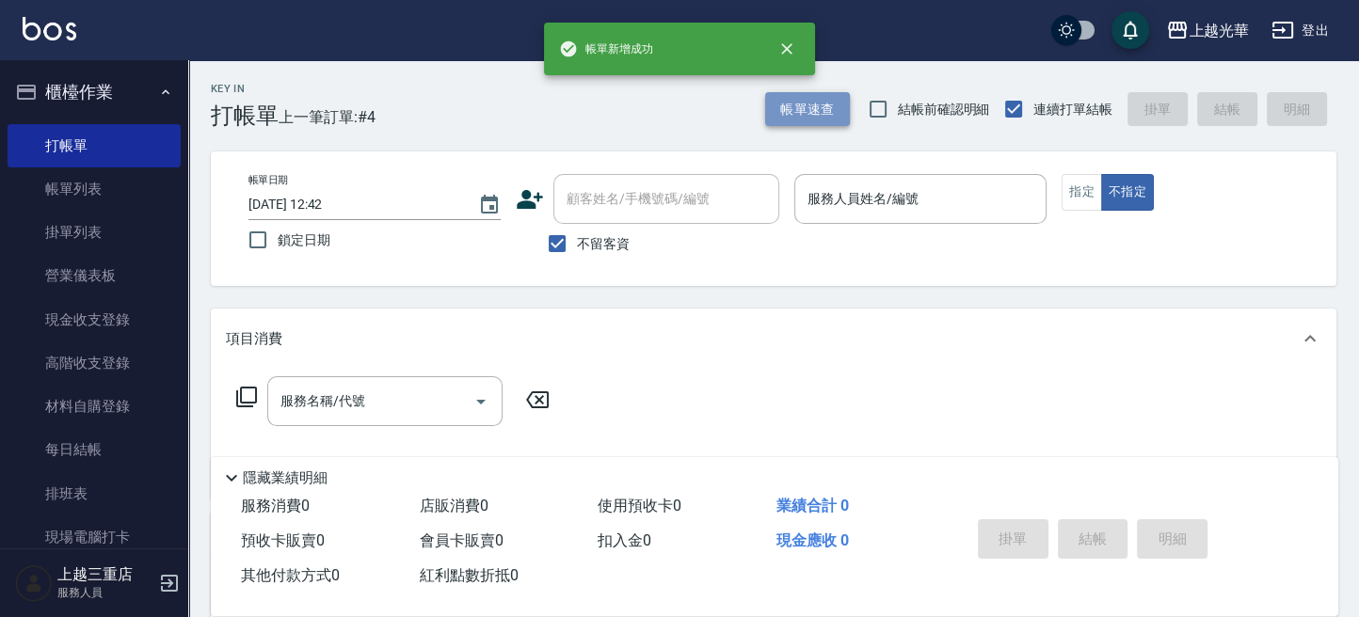
click at [774, 110] on button "帳單速查" at bounding box center [807, 109] width 85 height 35
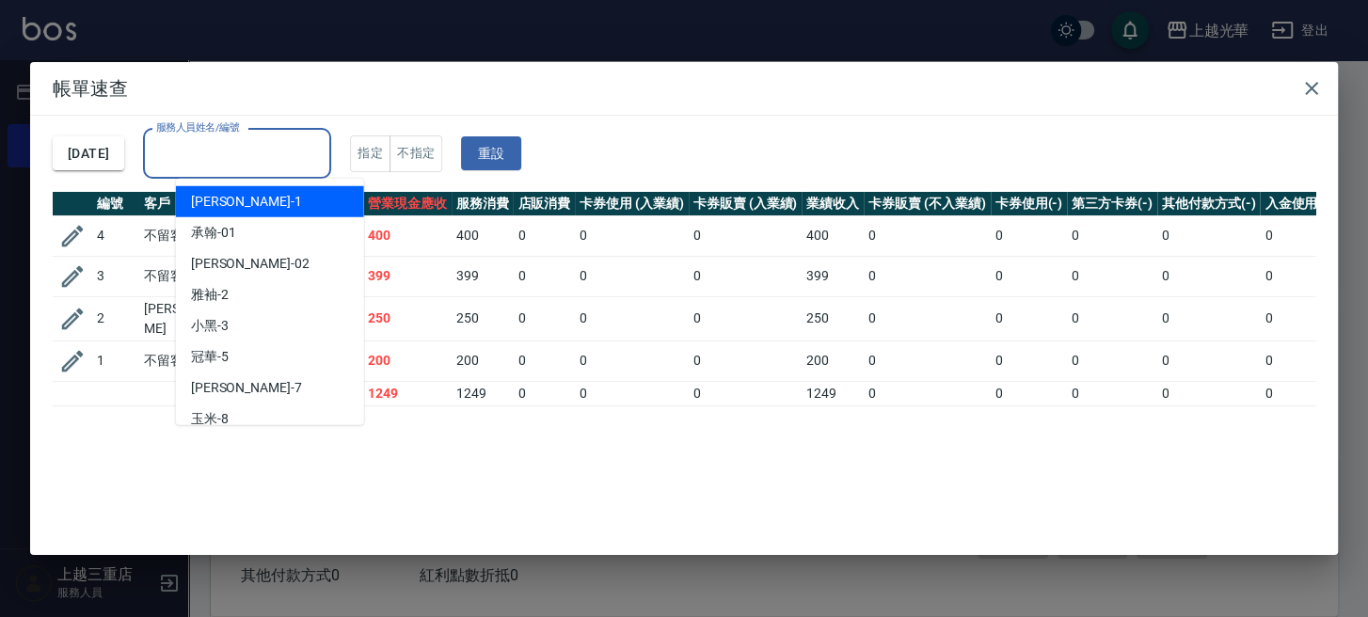
drag, startPoint x: 308, startPoint y: 145, endPoint x: 292, endPoint y: 147, distance: 16.1
click at [292, 148] on input "服務人員姓名/編號" at bounding box center [237, 153] width 171 height 33
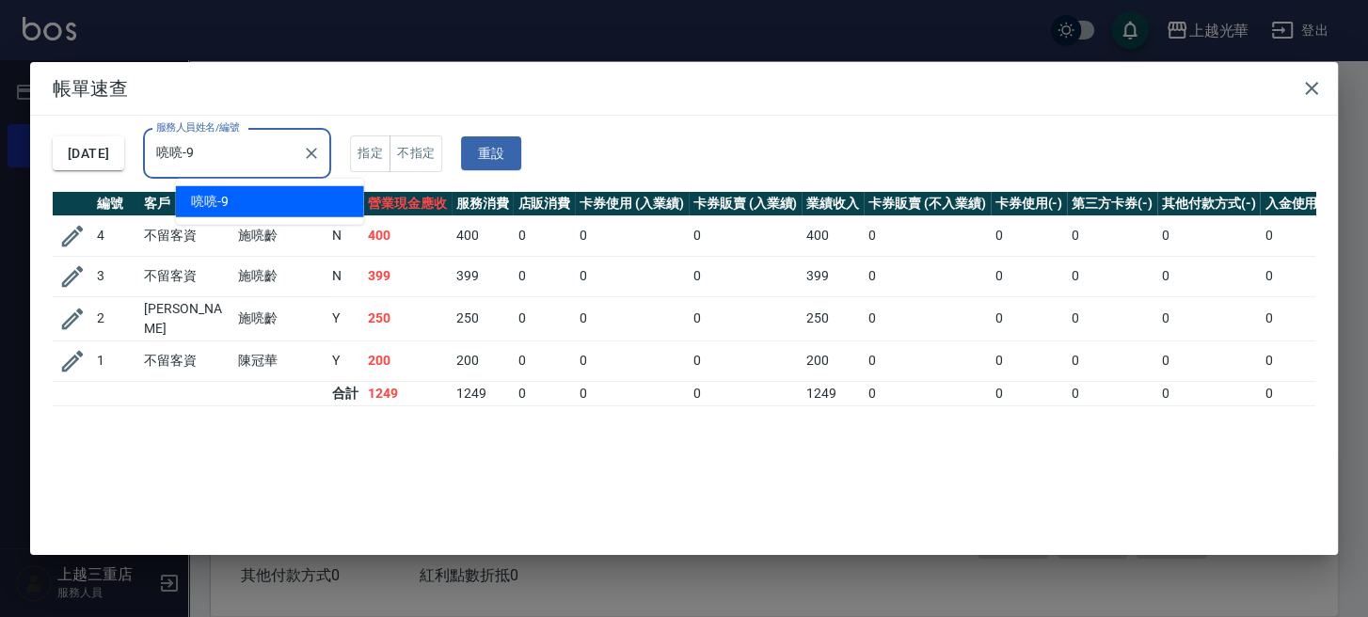
type input "喨喨-9"
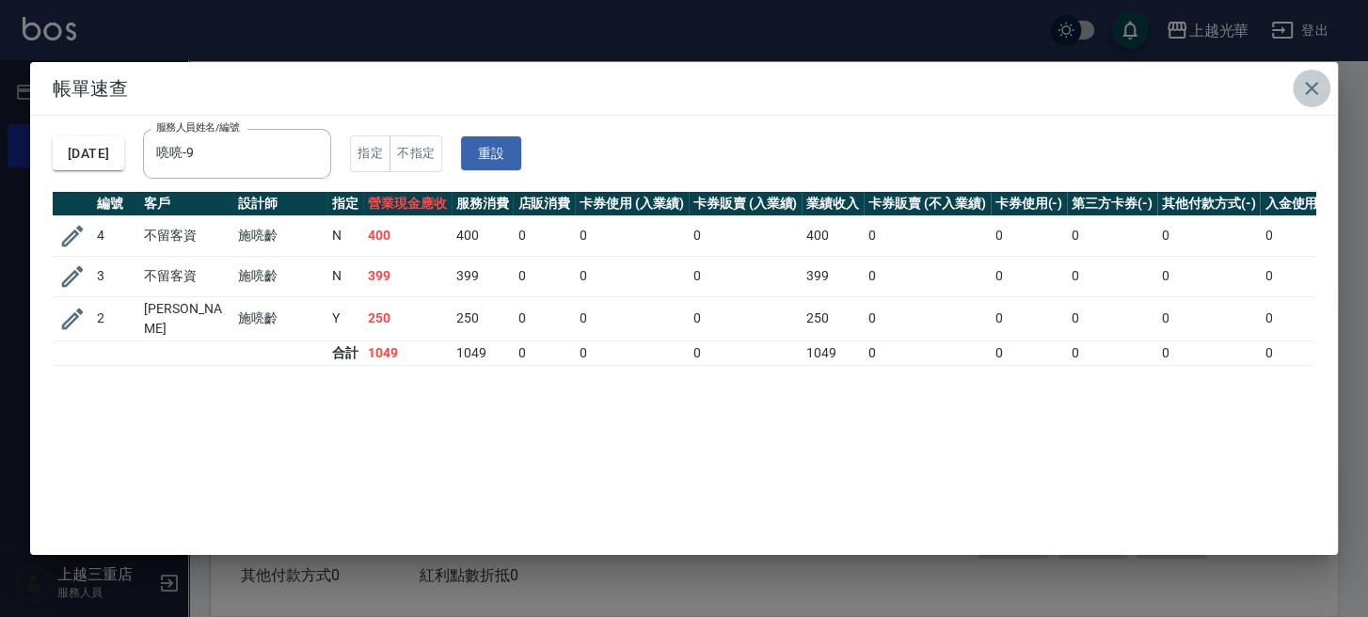
click at [1299, 86] on button "button" at bounding box center [1312, 89] width 38 height 38
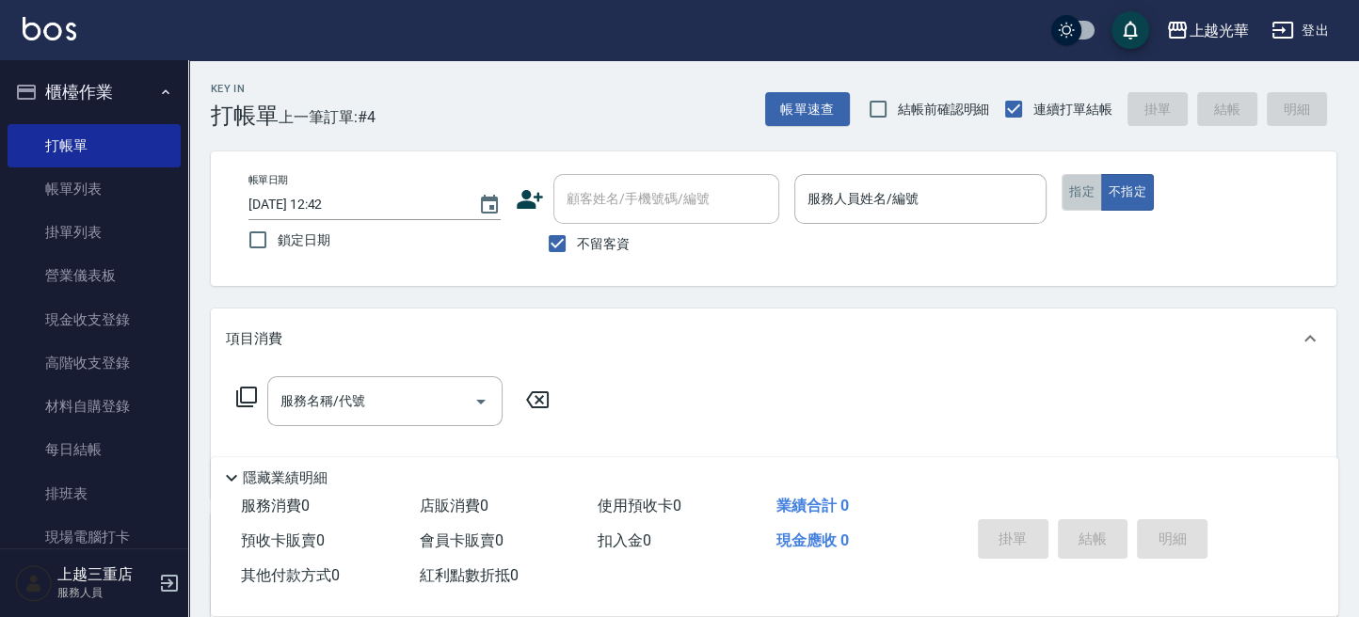
drag, startPoint x: 1093, startPoint y: 203, endPoint x: 1083, endPoint y: 207, distance: 10.1
click at [1093, 203] on button "指定" at bounding box center [1082, 192] width 40 height 37
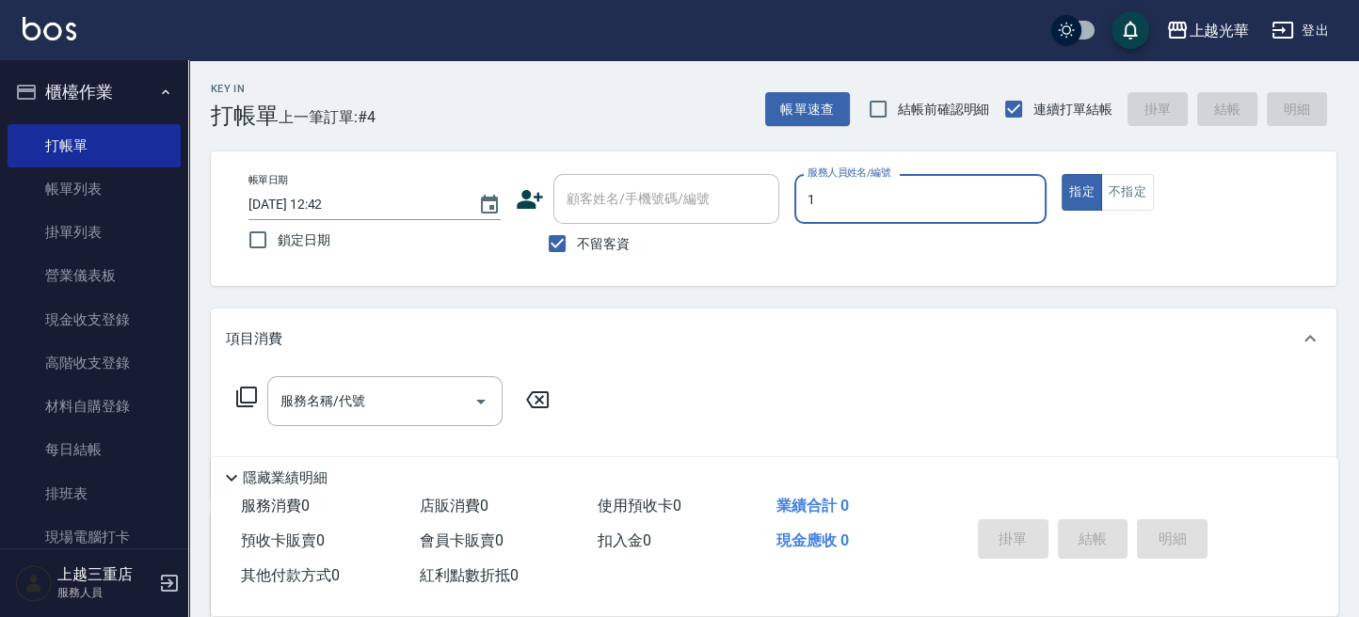
type input "1"
type button "true"
type input "小[PERSON_NAME]-1"
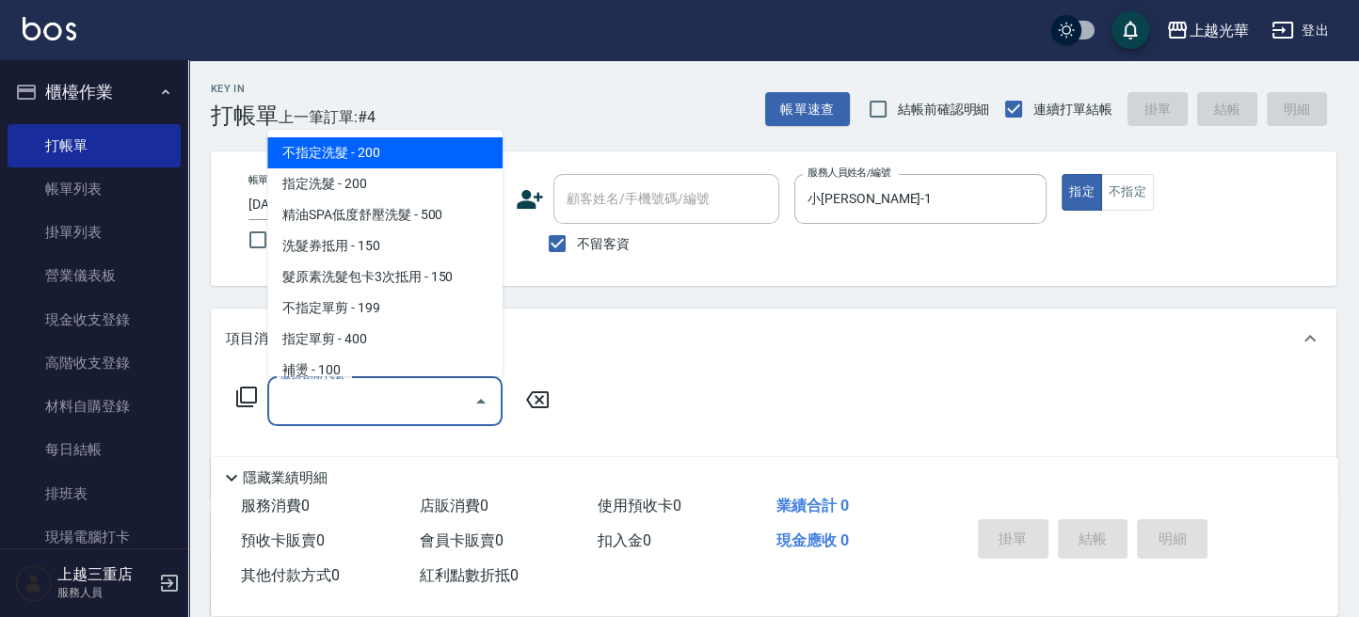
click at [419, 385] on input "服務名稱/代號" at bounding box center [371, 401] width 190 height 33
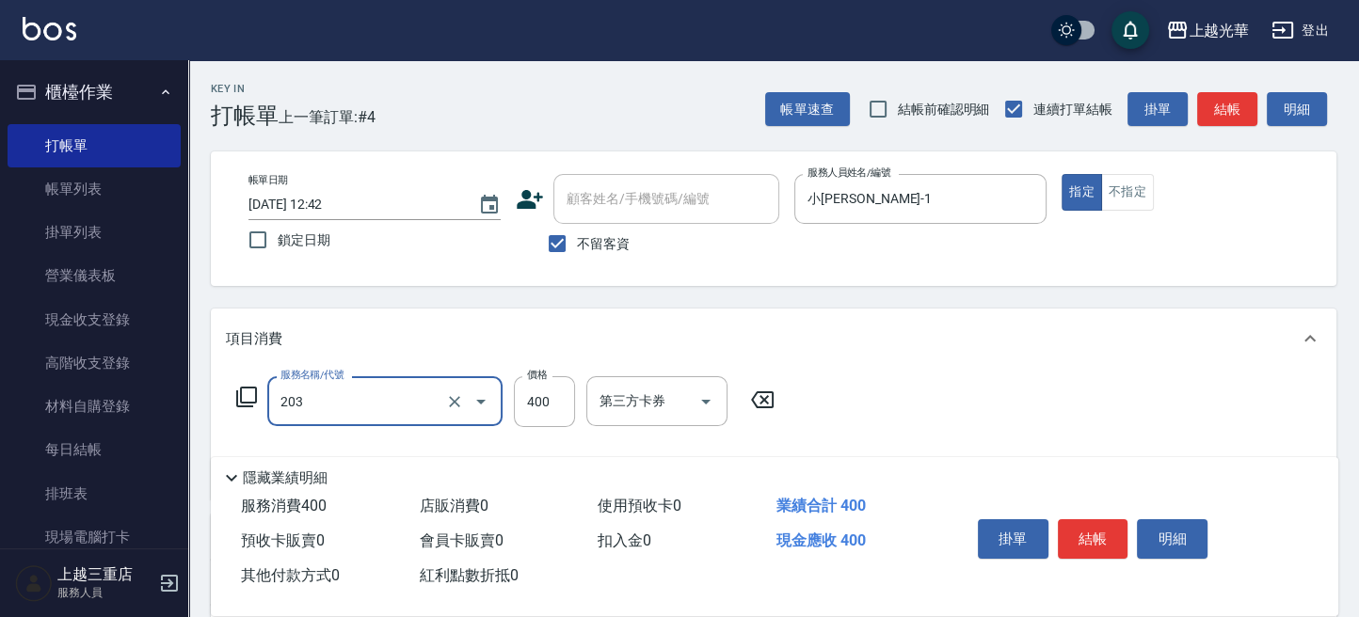
type input "指定單剪(203)"
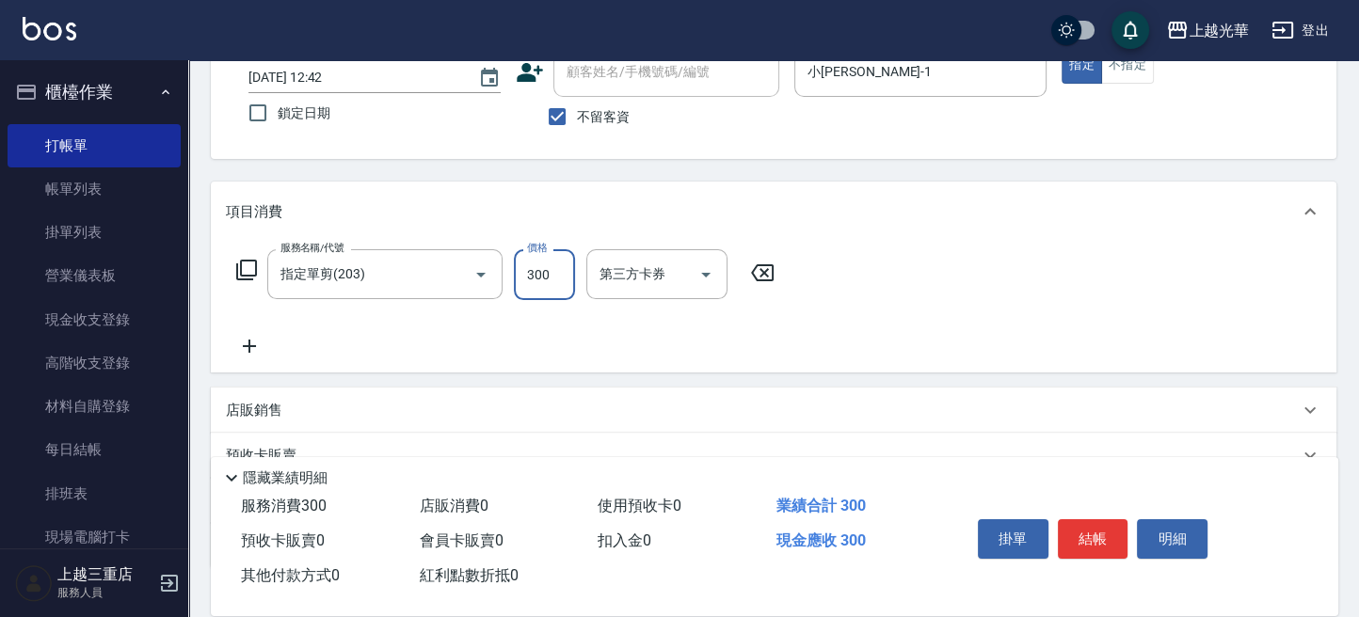
scroll to position [250, 0]
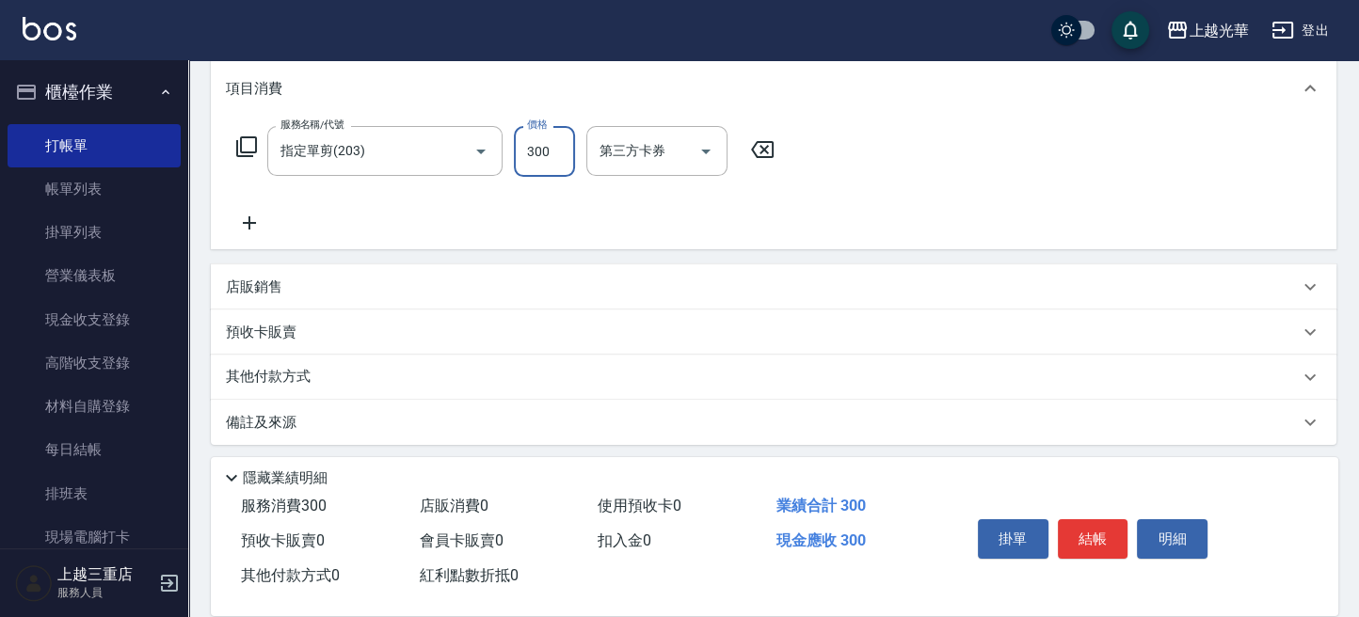
type input "300"
click at [241, 226] on icon at bounding box center [249, 223] width 47 height 23
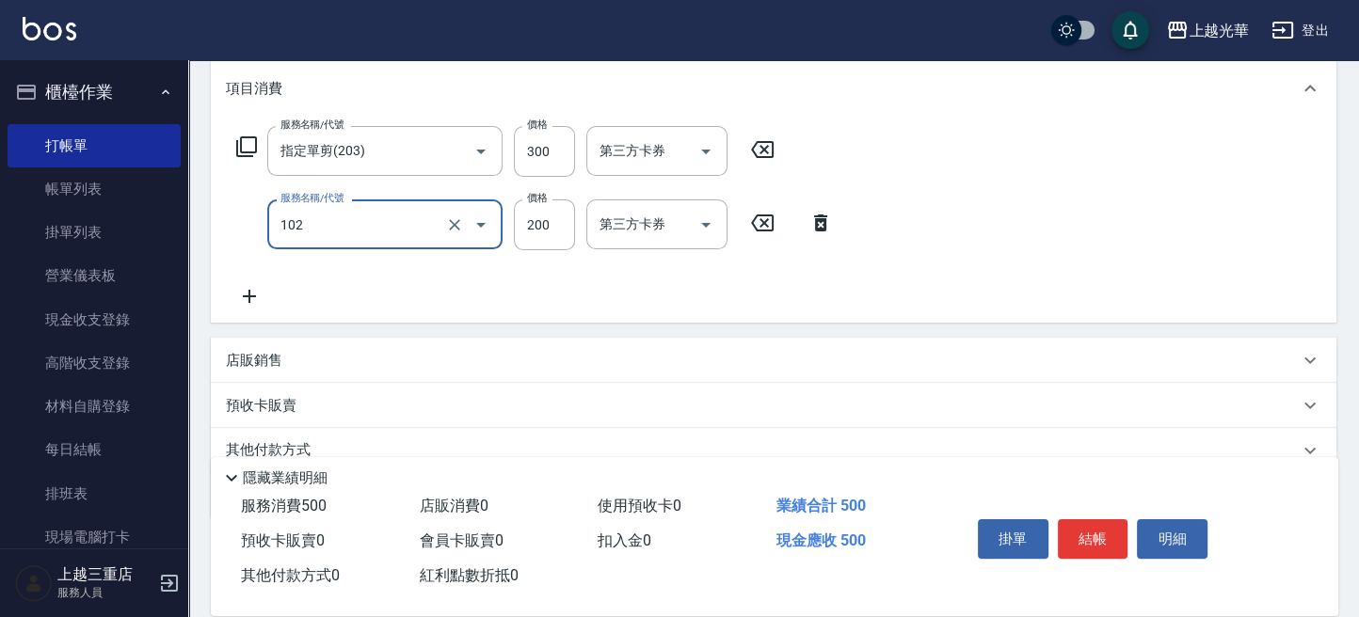
type input "指定洗髮(102)"
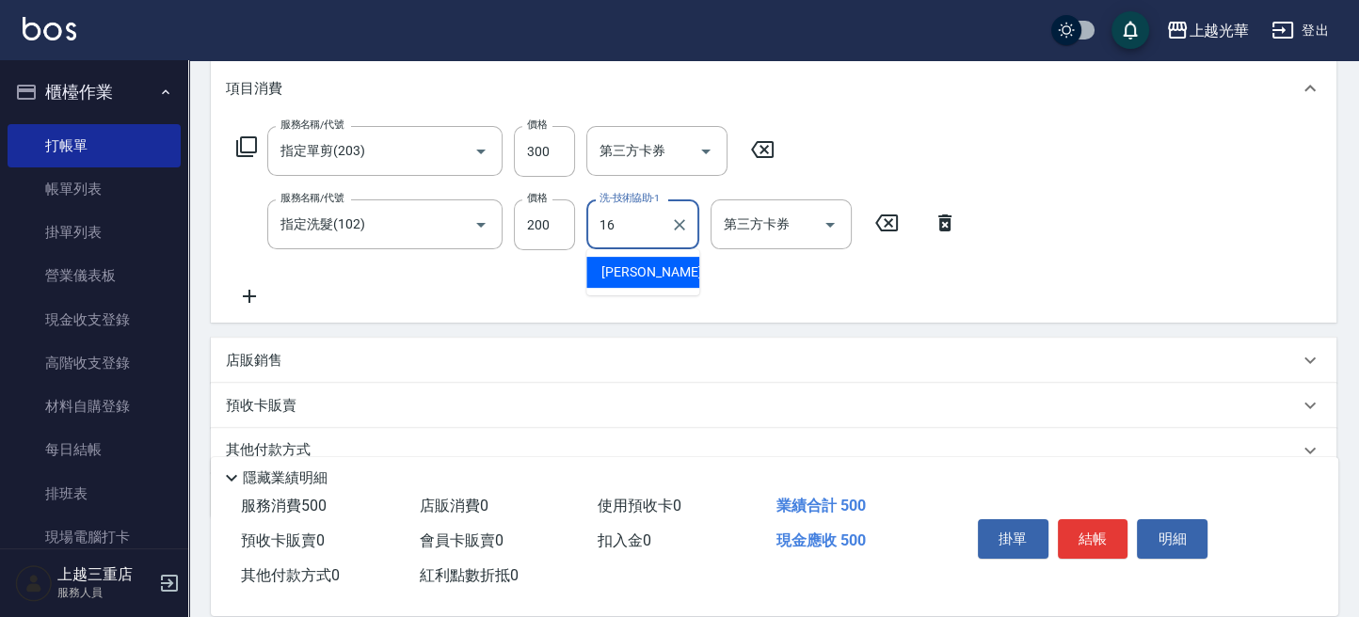
type input "[PERSON_NAME]-16"
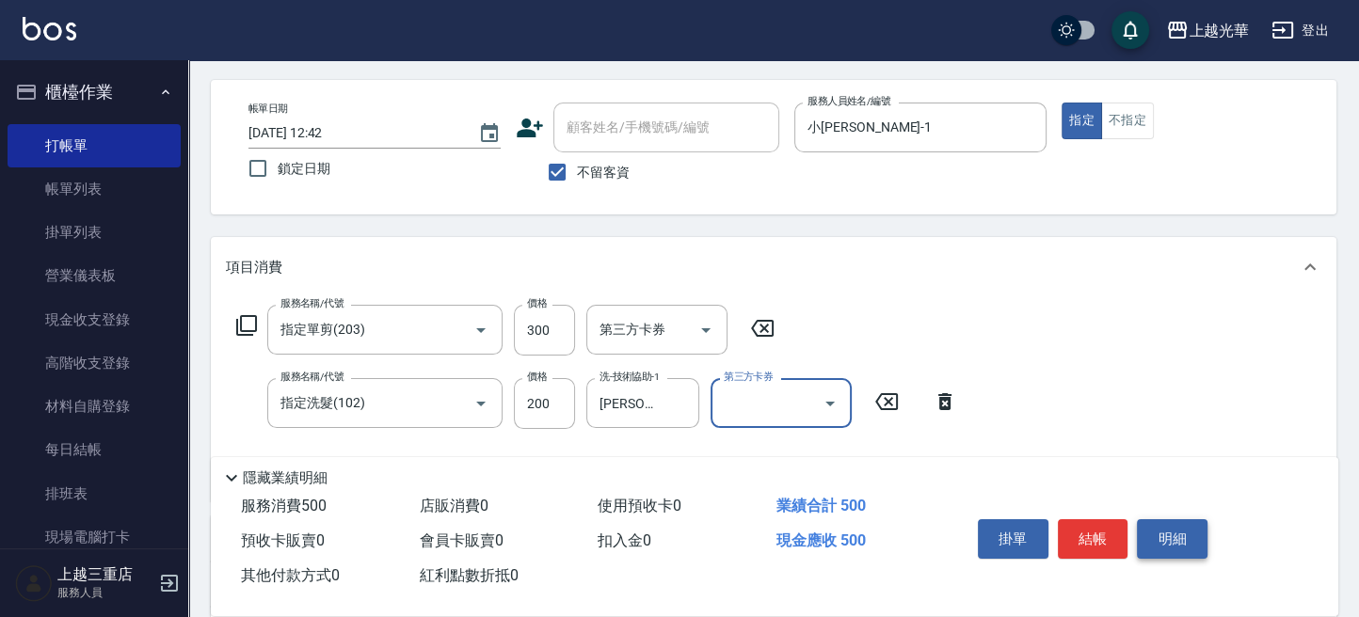
scroll to position [0, 0]
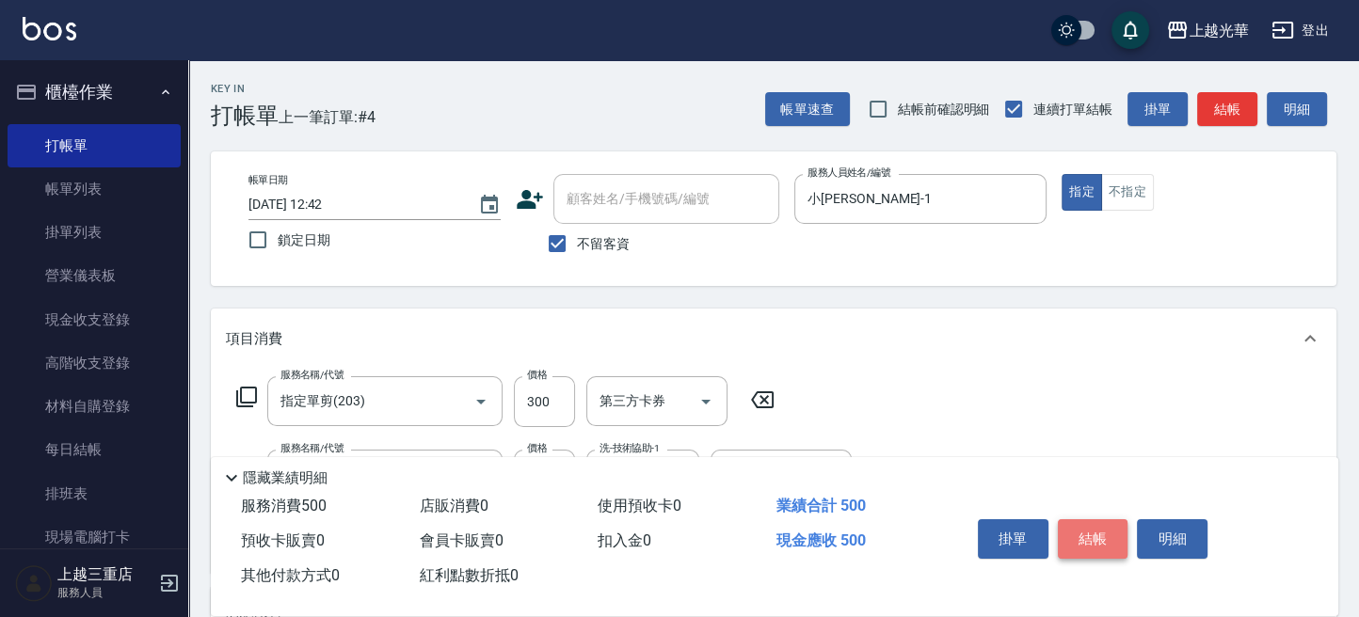
click at [1117, 531] on button "結帳" at bounding box center [1093, 539] width 71 height 40
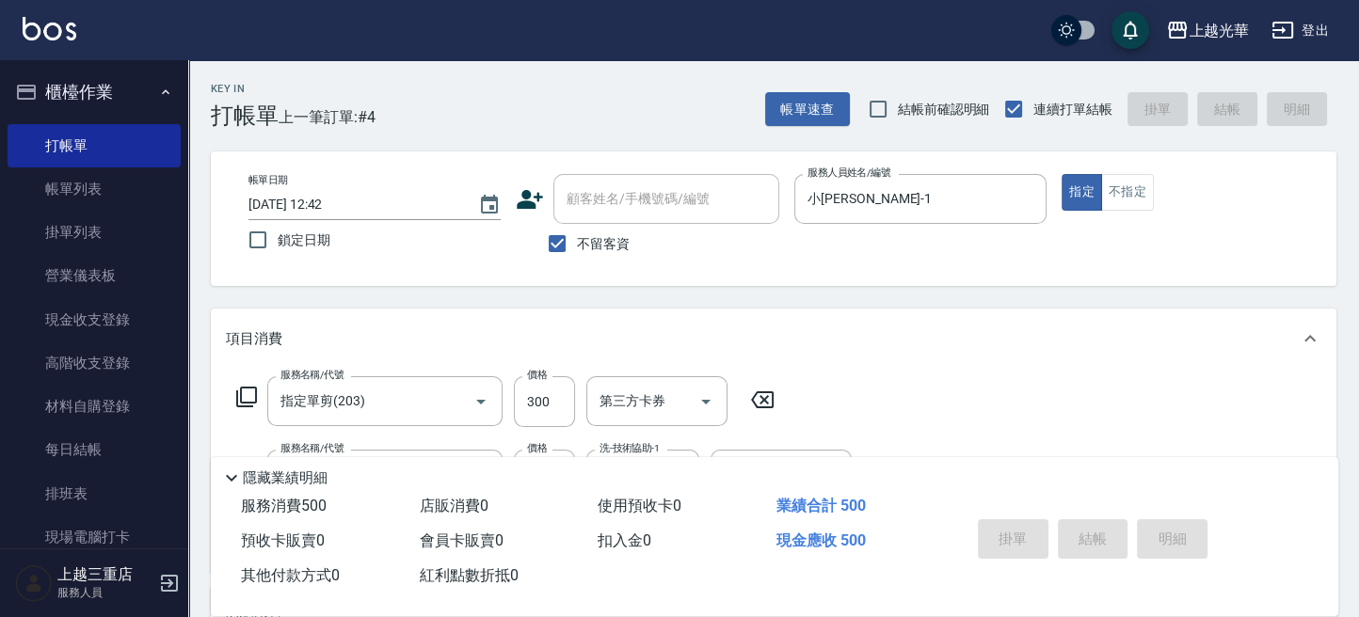
type input "[DATE] 13:11"
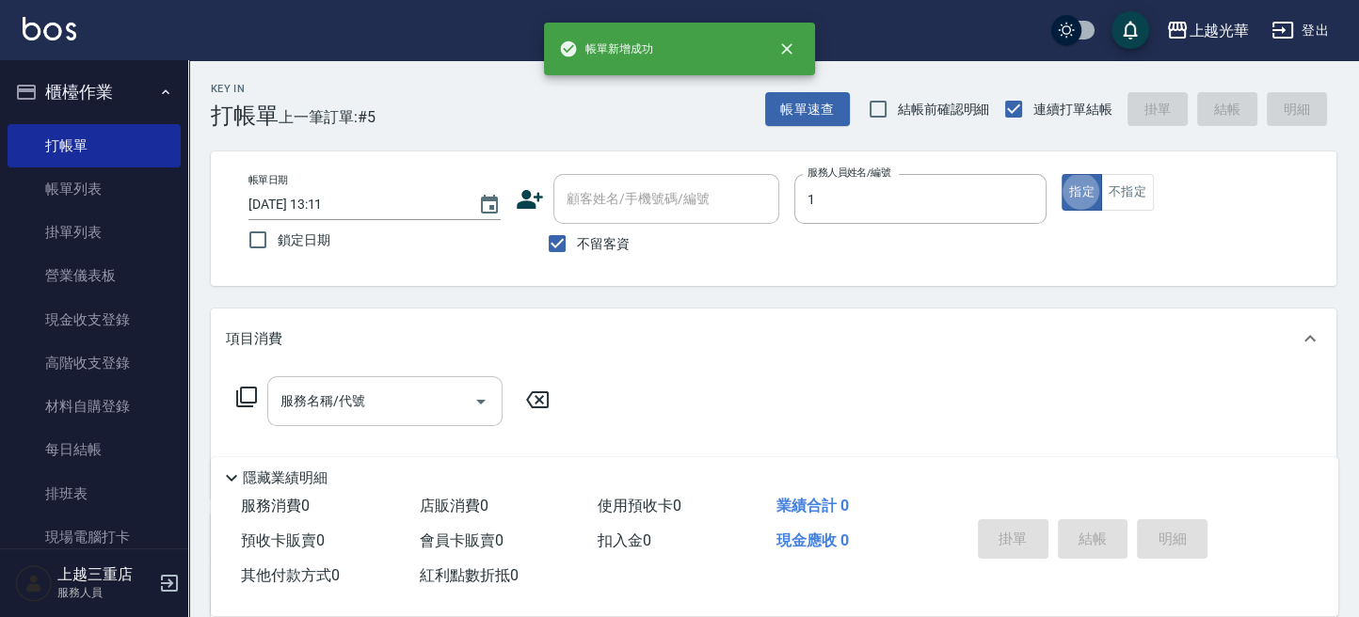
type input "小[PERSON_NAME]-1"
click at [348, 384] on div "服務名稱/代號" at bounding box center [384, 401] width 235 height 50
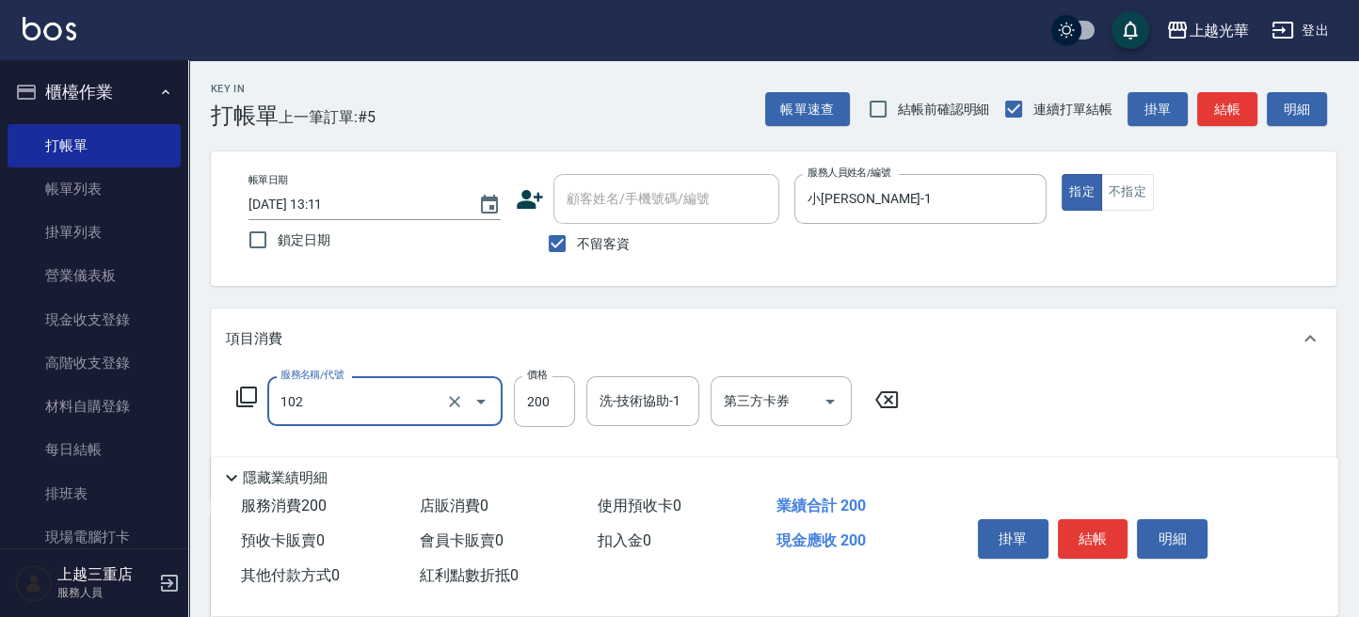
type input "指定洗髮(102)"
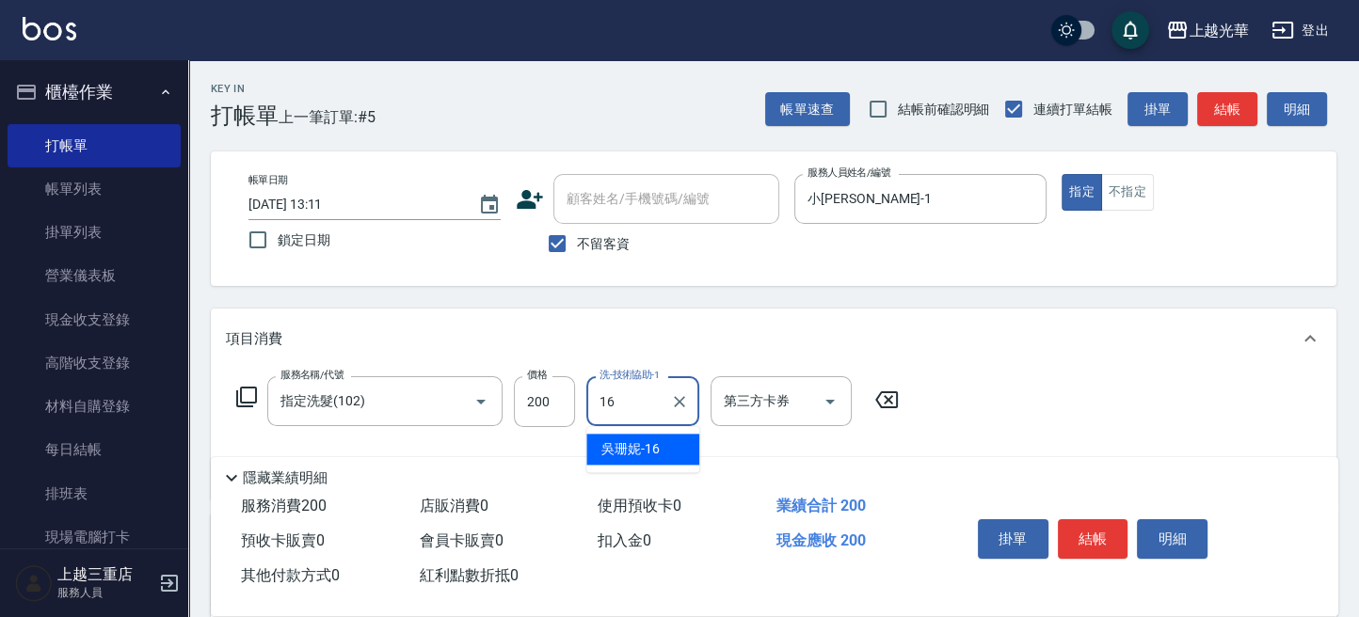
type input "[PERSON_NAME]-16"
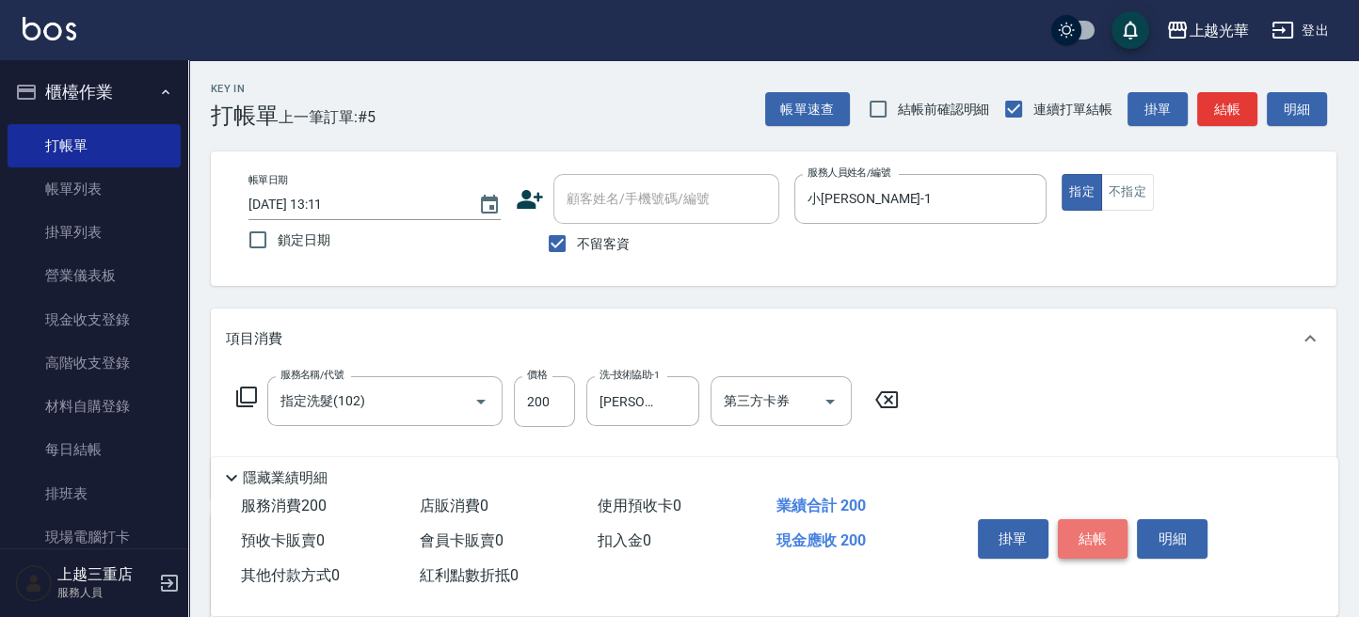
click at [1093, 534] on button "結帳" at bounding box center [1093, 539] width 71 height 40
type input "[DATE] 13:12"
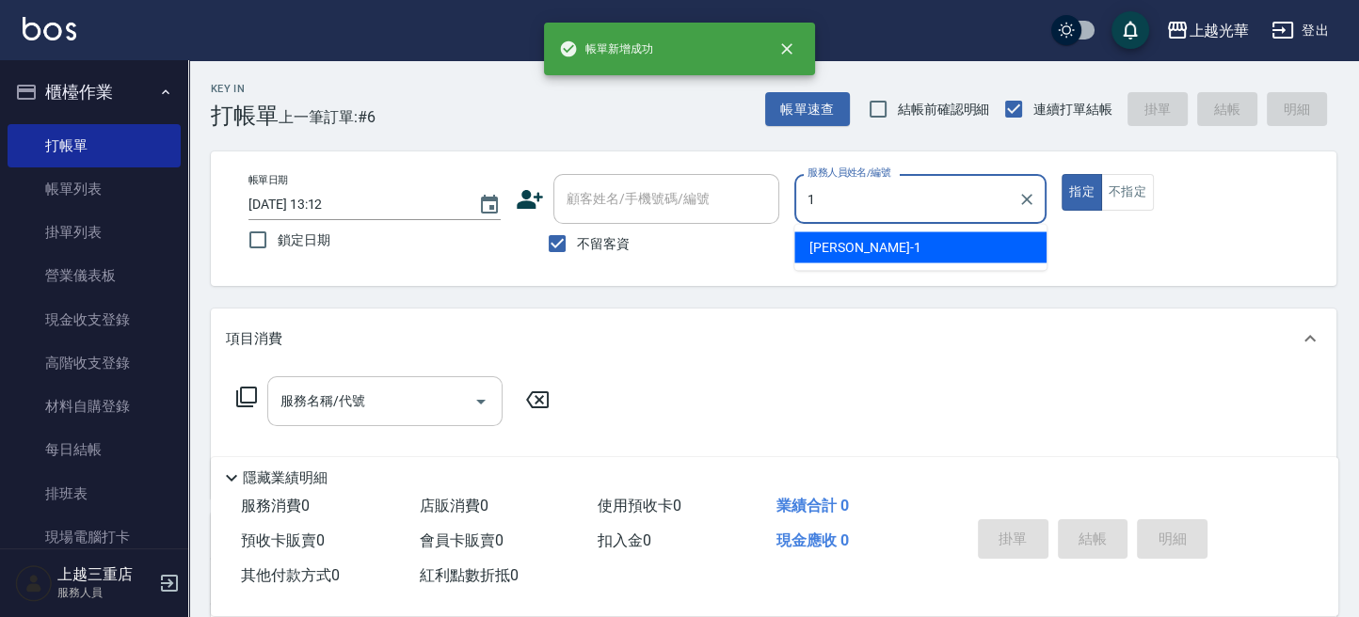
type input "小[PERSON_NAME]-1"
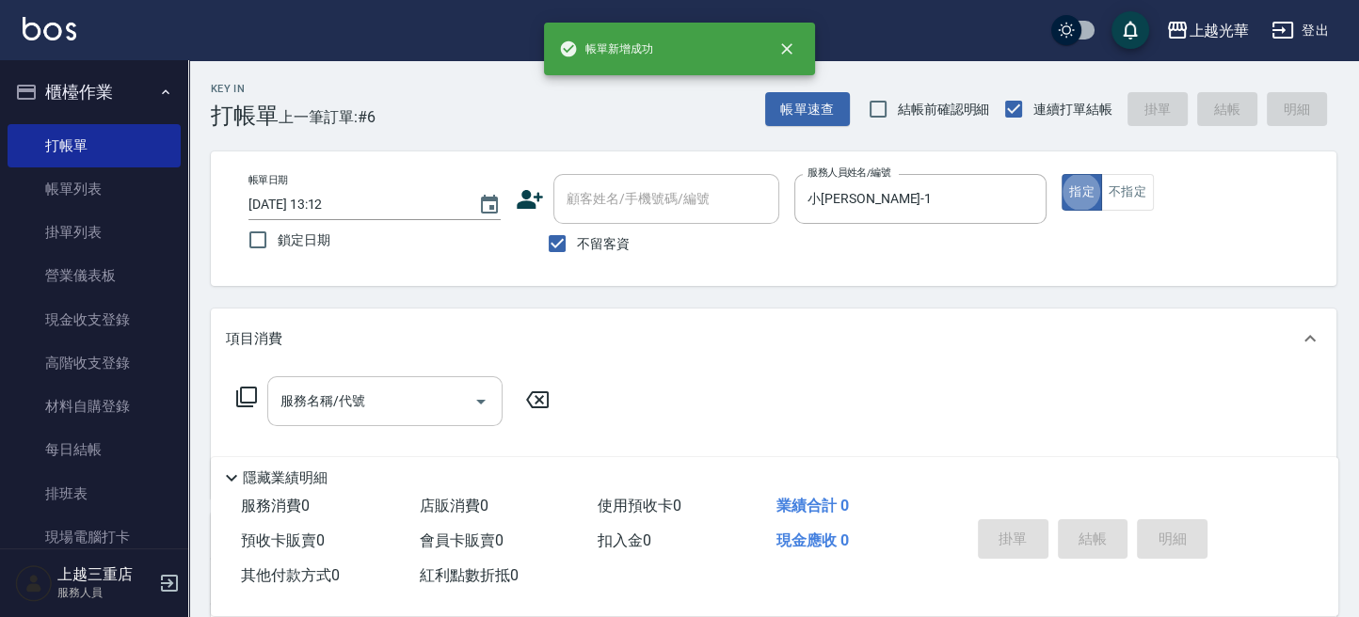
click at [381, 394] on input "服務名稱/代號" at bounding box center [371, 401] width 190 height 33
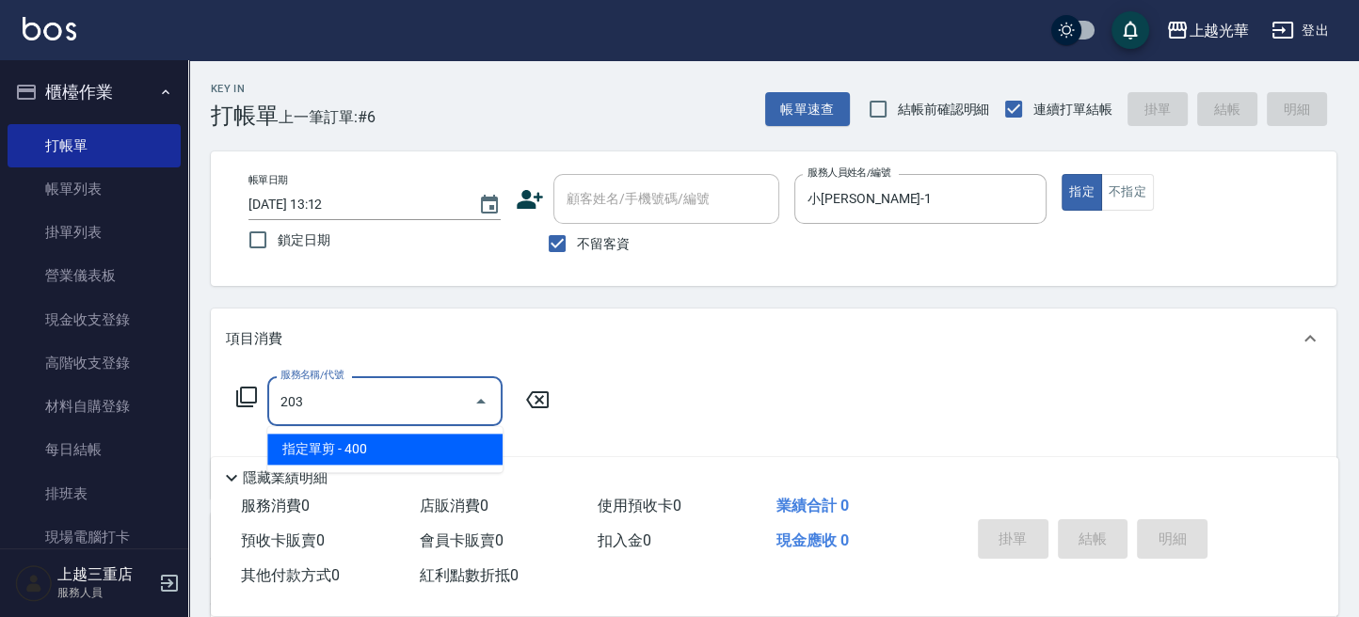
type input "指定單剪(203)"
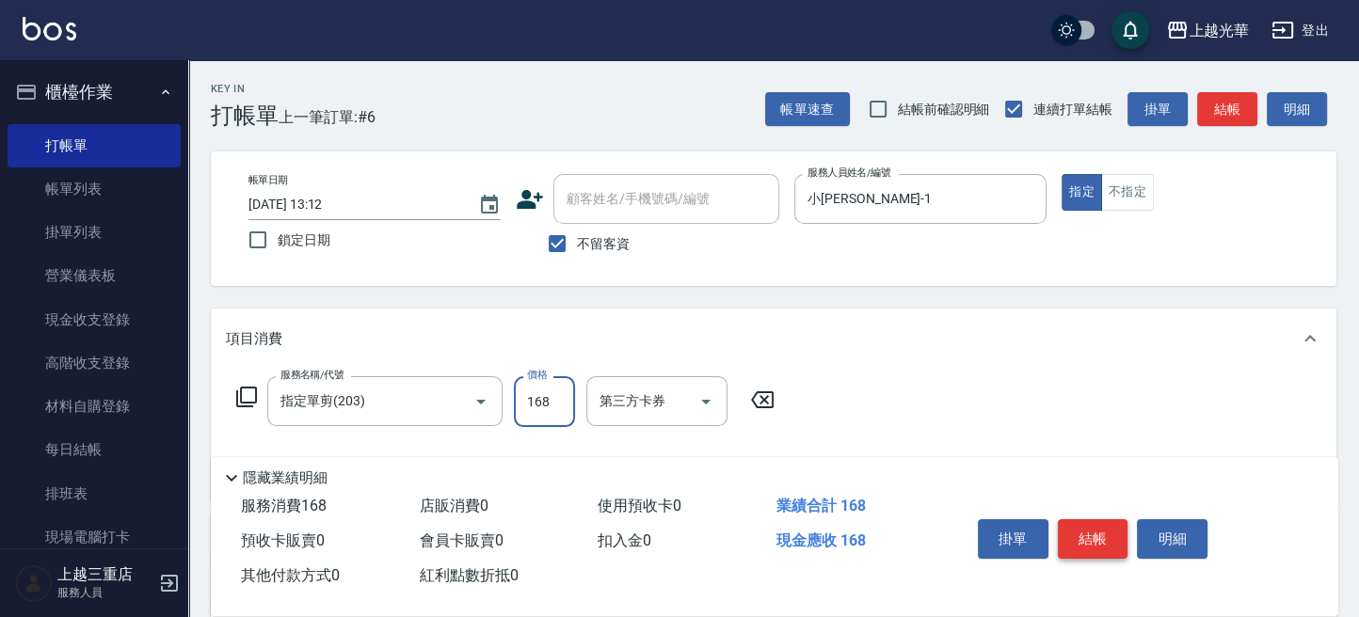
type input "168"
click at [1102, 538] on button "結帳" at bounding box center [1093, 539] width 71 height 40
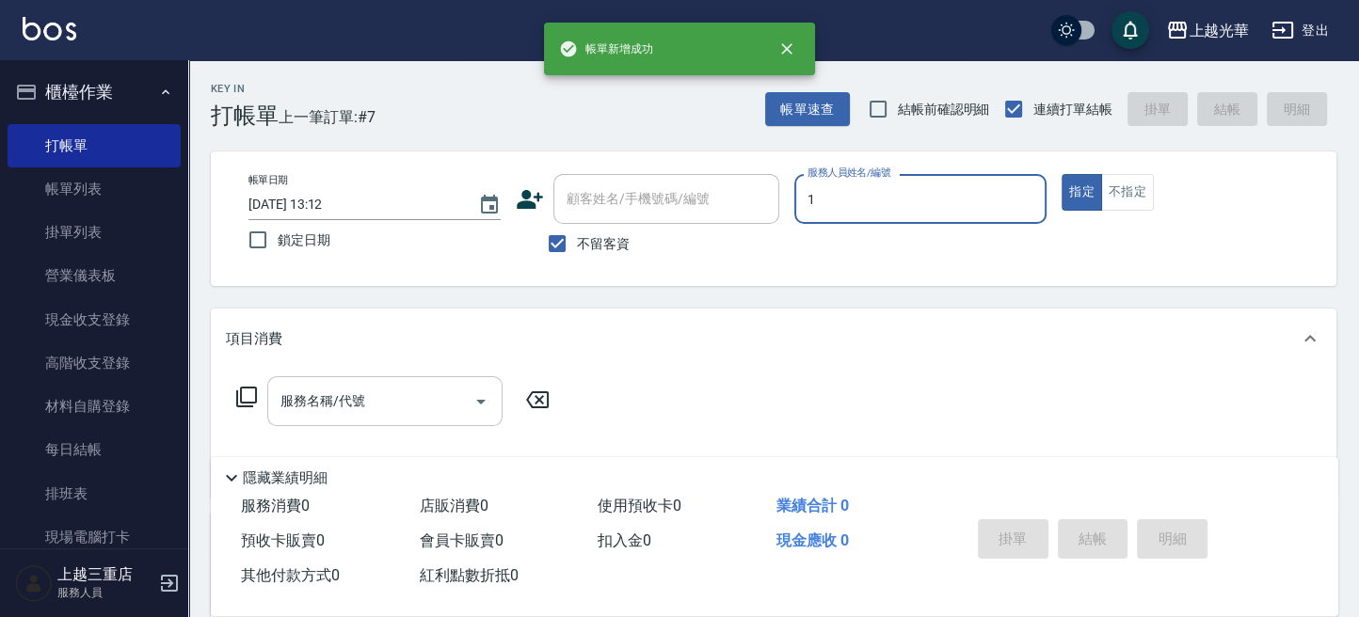
type input "小[PERSON_NAME]-1"
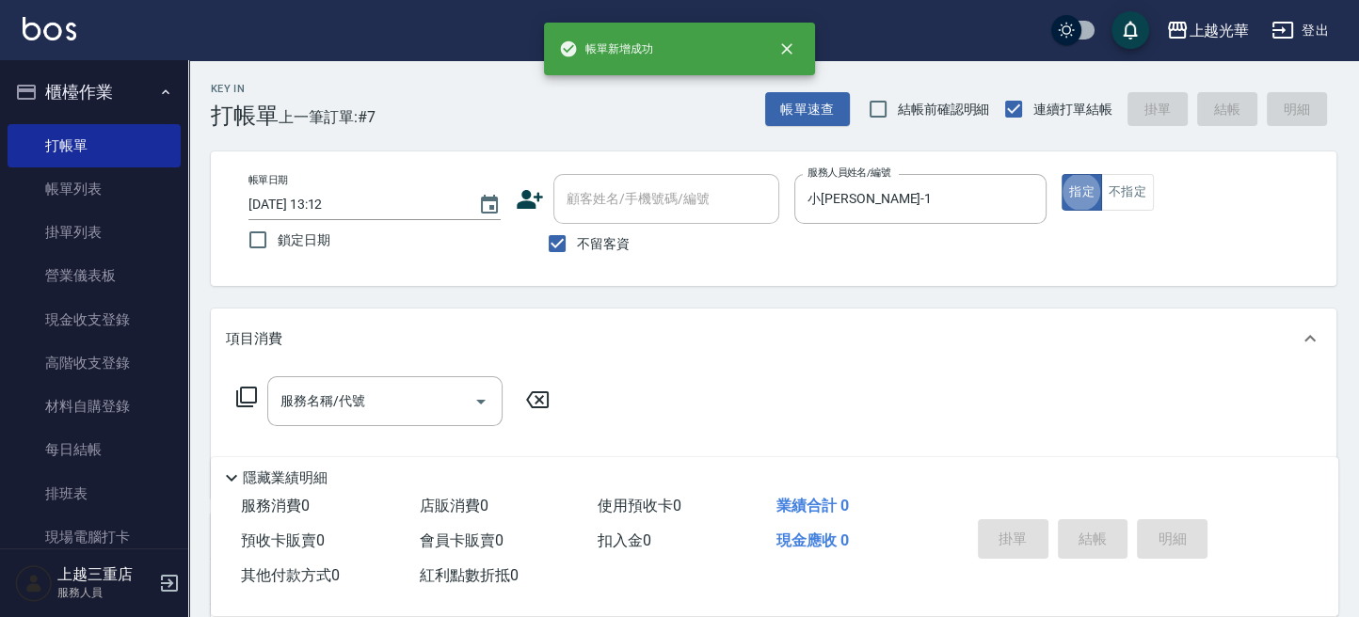
click at [360, 408] on input "服務名稱/代號" at bounding box center [371, 401] width 190 height 33
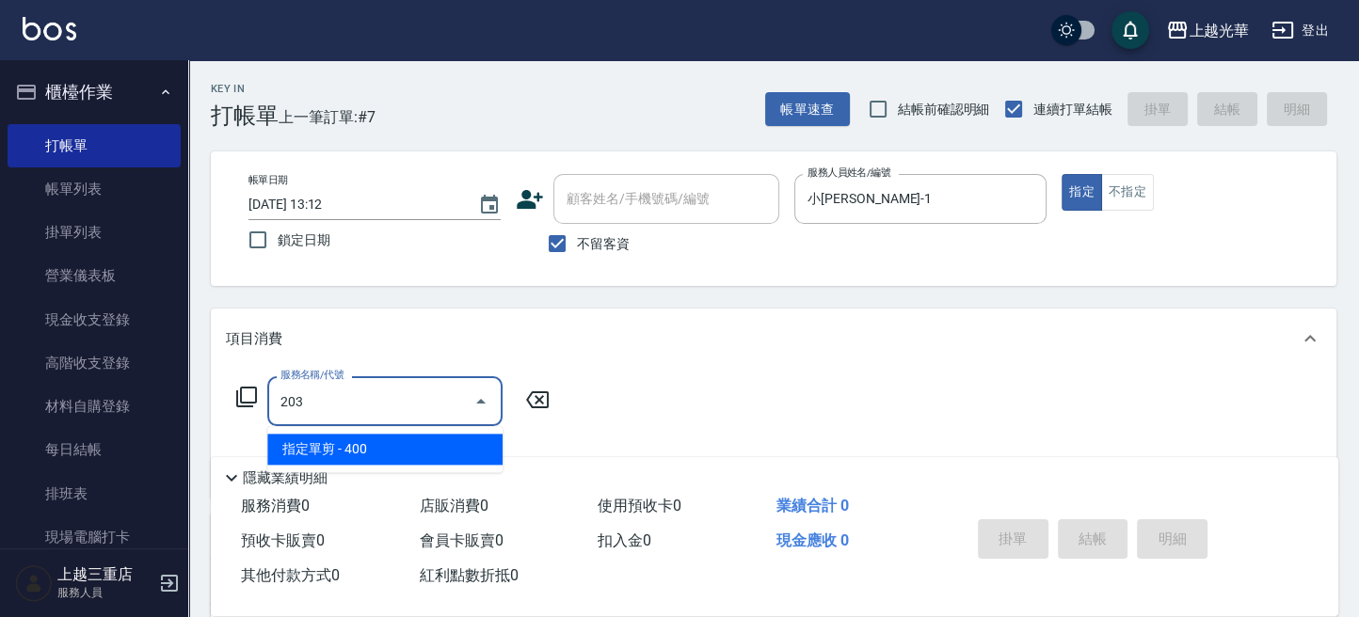
type input "指定單剪(203)"
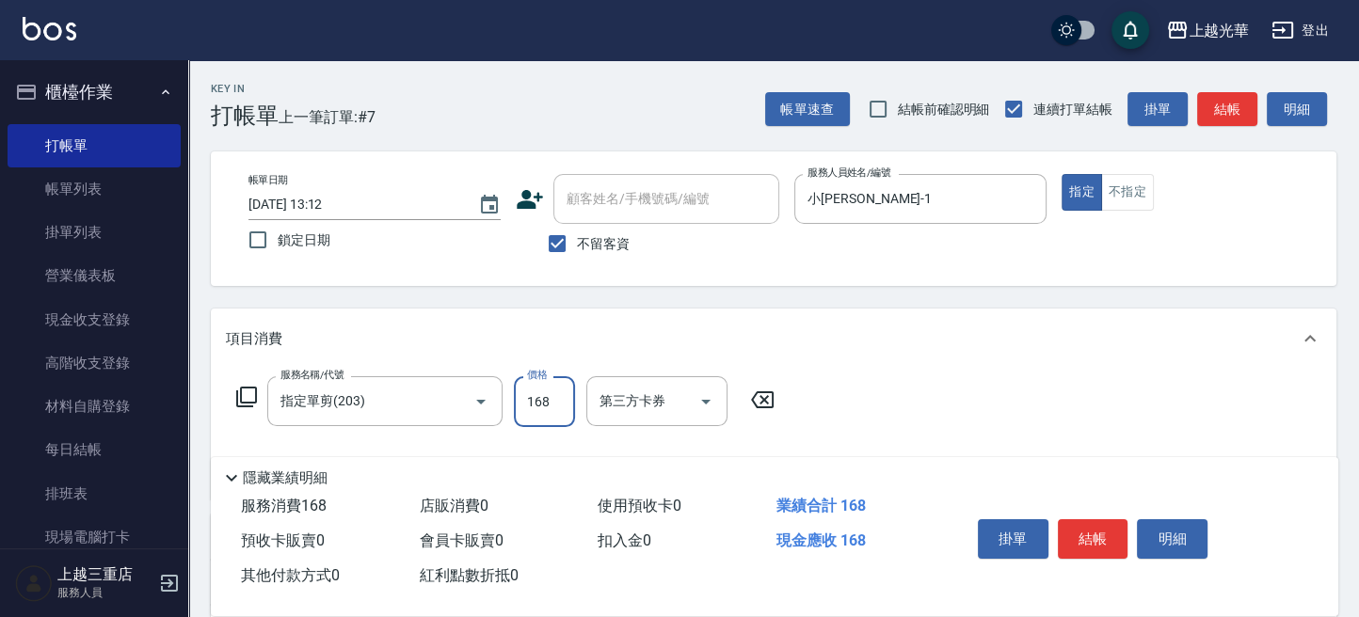
type input "168"
click at [1078, 537] on button "結帳" at bounding box center [1093, 539] width 71 height 40
